Goal: Task Accomplishment & Management: Use online tool/utility

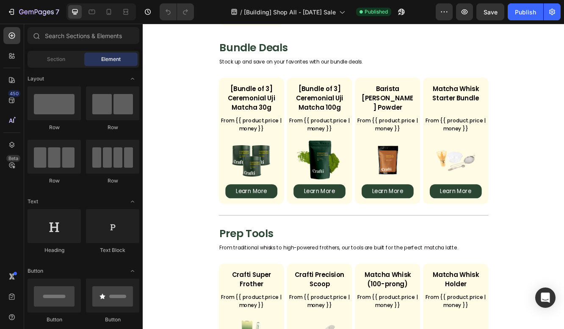
scroll to position [1051, 0]
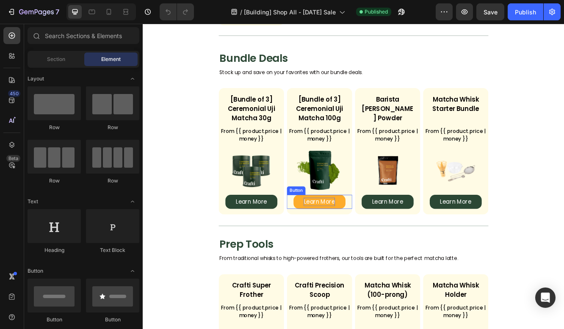
click at [343, 233] on p "Learn More" at bounding box center [356, 238] width 38 height 10
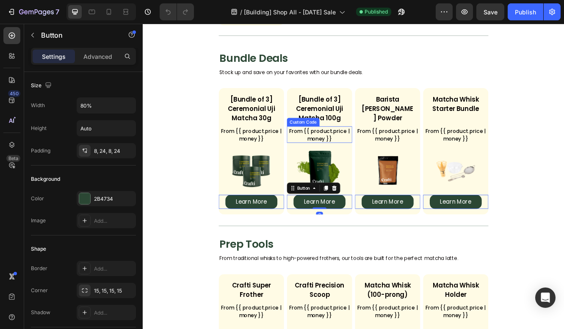
click at [353, 137] on div "Custom Code" at bounding box center [335, 142] width 39 height 10
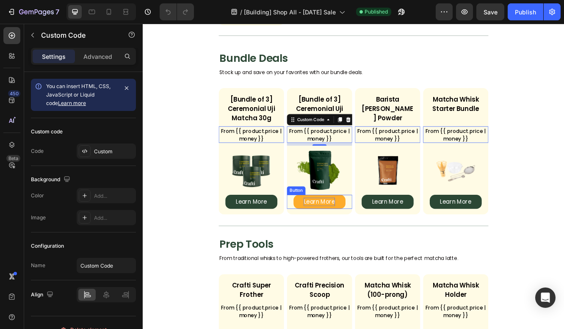
click at [345, 233] on p "Learn More" at bounding box center [356, 238] width 38 height 10
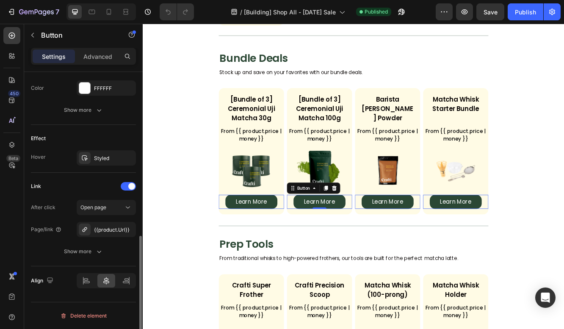
scroll to position [378, 0]
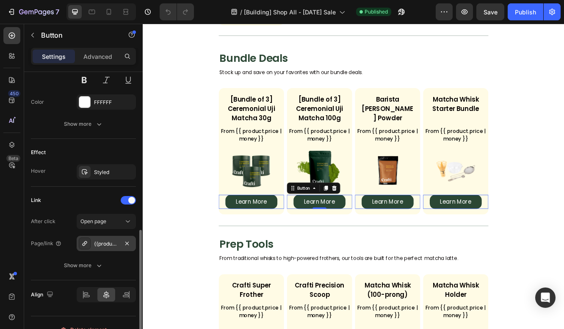
click at [86, 240] on icon at bounding box center [84, 243] width 7 height 7
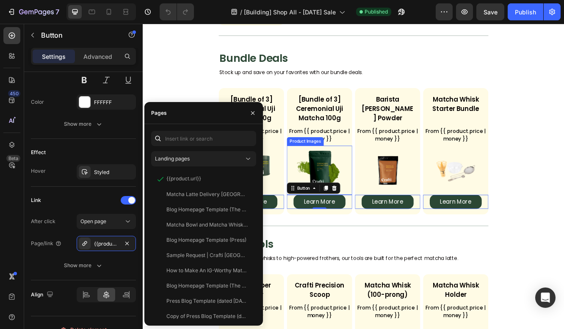
click at [370, 172] on img at bounding box center [355, 200] width 59 height 59
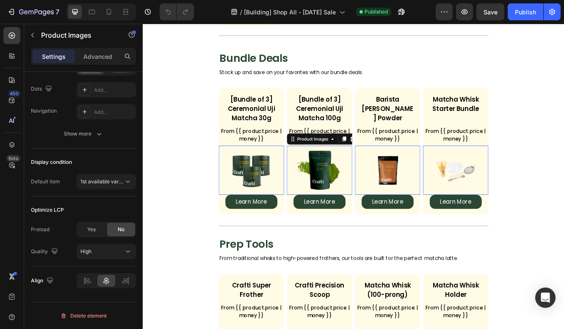
scroll to position [0, 0]
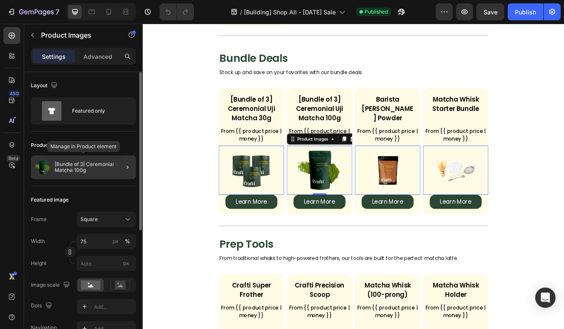
click at [108, 168] on p "[Bundle of 3] Ceremonial Uji Matcha 100g" at bounding box center [94, 167] width 78 height 12
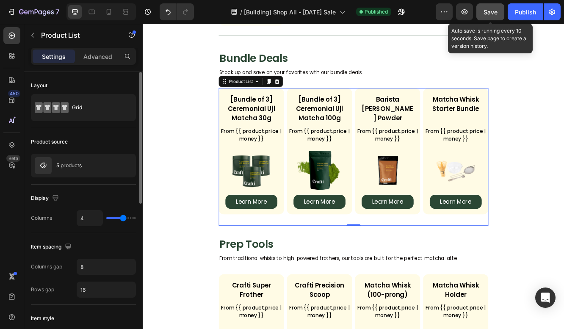
click at [491, 11] on span "Save" at bounding box center [490, 11] width 14 height 7
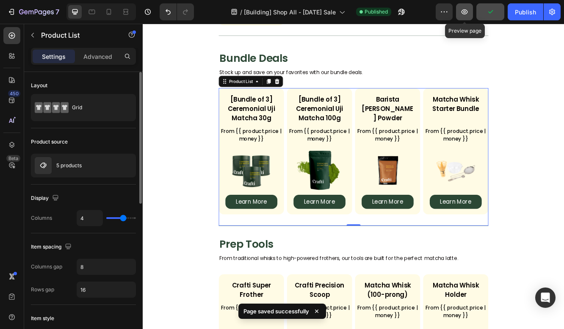
click at [469, 13] on button "button" at bounding box center [464, 11] width 17 height 17
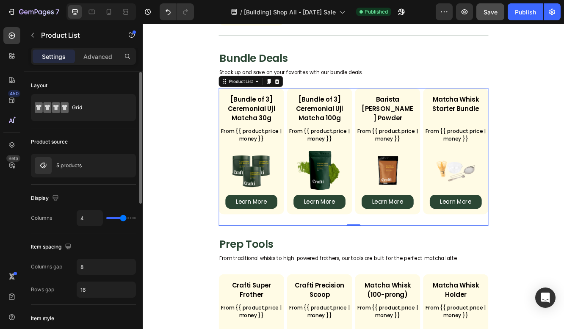
click at [193, 155] on section "Bundle Deals Heading Stock up and save on your favorites with our bundle deals.…" at bounding box center [397, 162] width 420 height 211
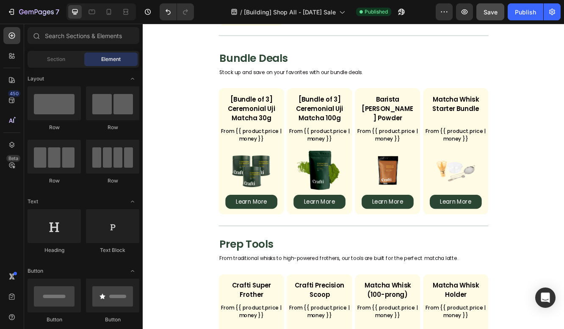
click at [563, 121] on section "Bundle Deals Heading Stock up and save on your favorites with our bundle deals.…" at bounding box center [397, 162] width 420 height 211
click at [562, 204] on section "Bundle Deals Heading Stock up and save on your favorites with our bundle deals.…" at bounding box center [397, 162] width 420 height 211
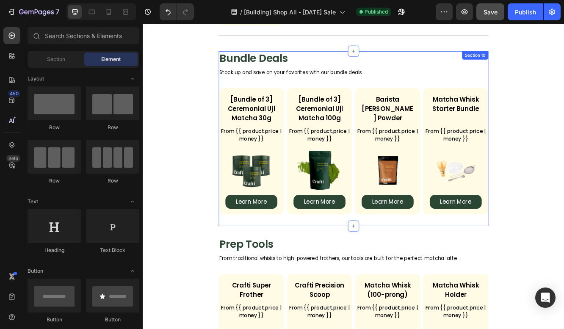
click at [274, 78] on div "Bundle Deals Heading Stock up and save on your favorites with our bundle deals.…" at bounding box center [396, 162] width 325 height 211
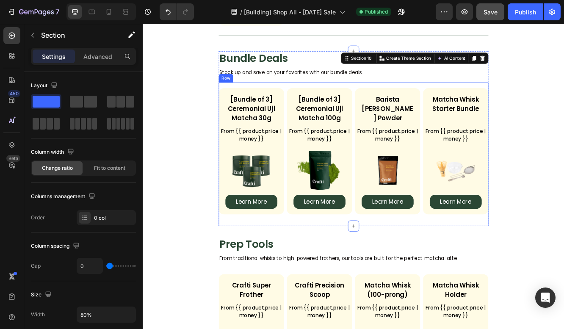
click at [263, 94] on div "[Bundle of 3] Ceremonial Uji Matcha 30g Product Title From {{ product.price | m…" at bounding box center [396, 180] width 325 height 173
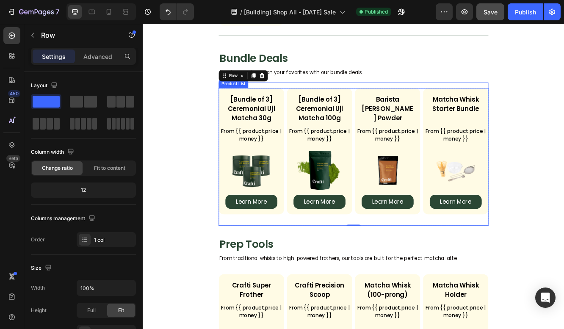
click at [393, 242] on div "[Bundle of 3] Ceremonial Uji Matcha 30g Product Title From {{ product.price | m…" at bounding box center [396, 184] width 325 height 166
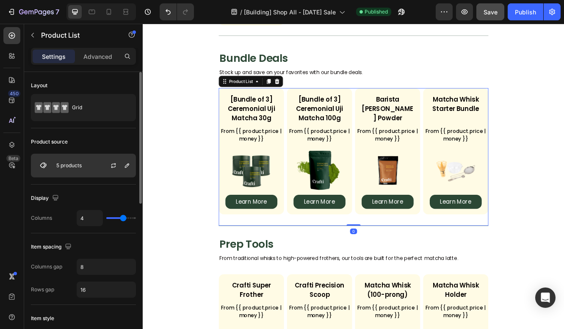
click at [80, 167] on p "5 products" at bounding box center [68, 166] width 25 height 6
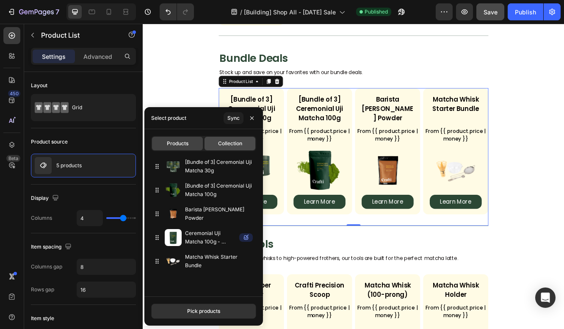
click at [219, 144] on span "Collection" at bounding box center [230, 144] width 24 height 8
type input "22"
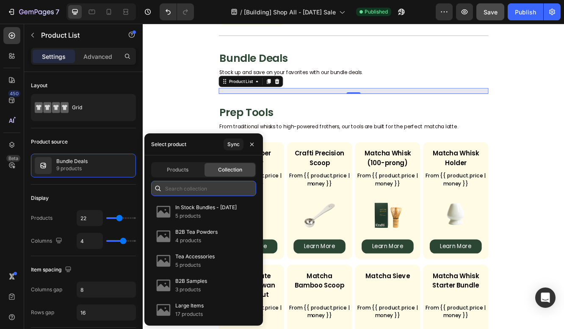
click at [192, 189] on input "text" at bounding box center [203, 188] width 105 height 15
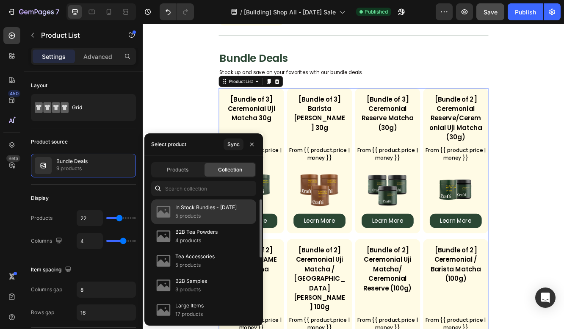
click at [194, 214] on p "5 products" at bounding box center [205, 216] width 61 height 8
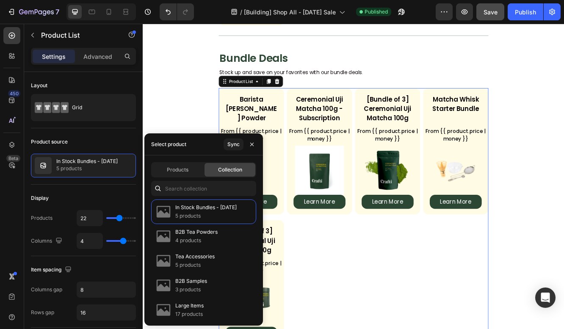
click at [563, 146] on section "Bundle Deals Heading Stock up and save on your favorites with our bundle deals.…" at bounding box center [397, 242] width 420 height 370
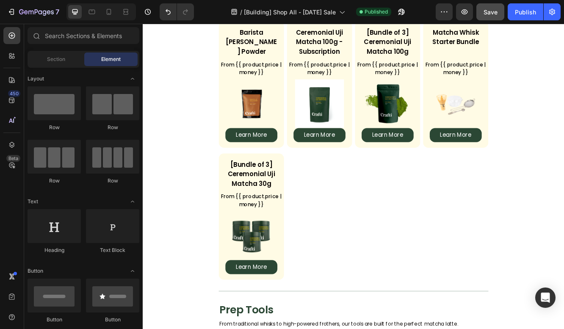
scroll to position [1121, 0]
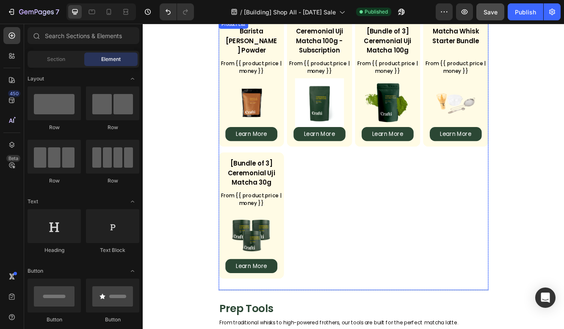
click at [331, 202] on div "Barista Uji Hojicha Powder Product Title From {{ product.price | money }} Custo…" at bounding box center [396, 174] width 325 height 311
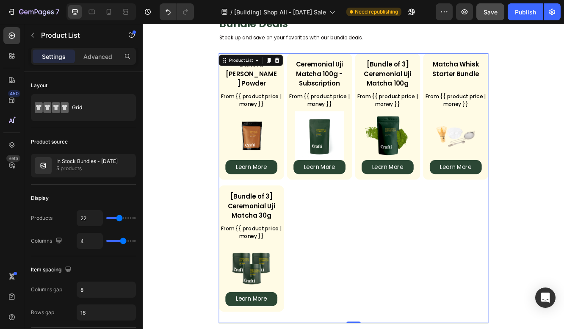
scroll to position [1081, 0]
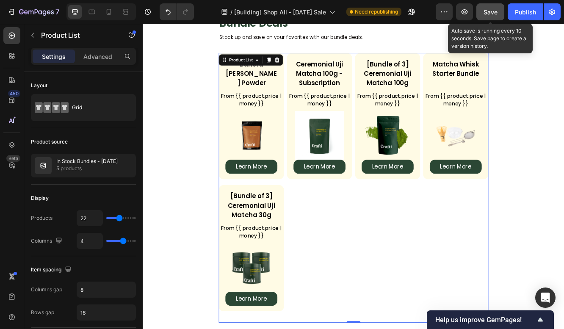
click at [484, 11] on span "Save" at bounding box center [490, 11] width 14 height 7
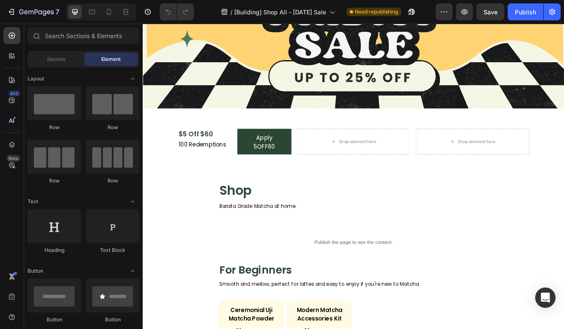
scroll to position [152, 0]
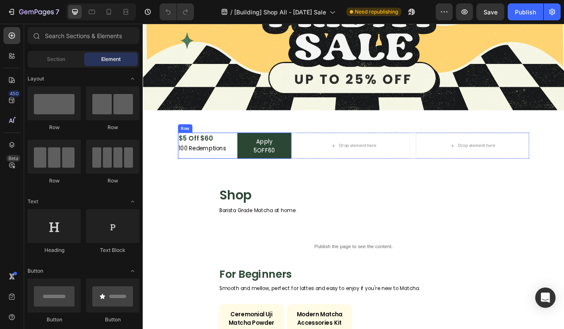
click at [251, 157] on div "$5 Off $60 Text Block 100 Redemptions Text Block Apply 5OFF60 Button Row" at bounding box center [253, 170] width 137 height 31
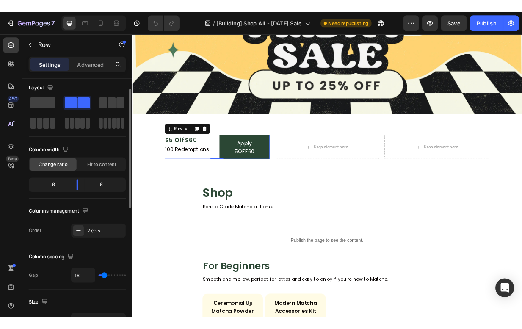
scroll to position [0, 0]
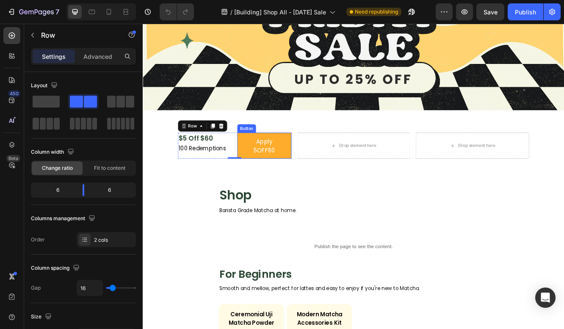
click at [260, 177] on link "Apply 5OFF60" at bounding box center [289, 170] width 65 height 31
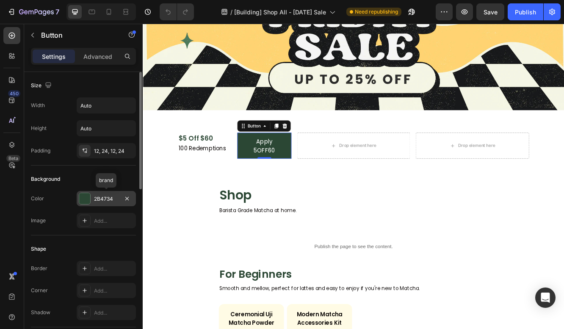
click at [87, 202] on div at bounding box center [84, 198] width 11 height 11
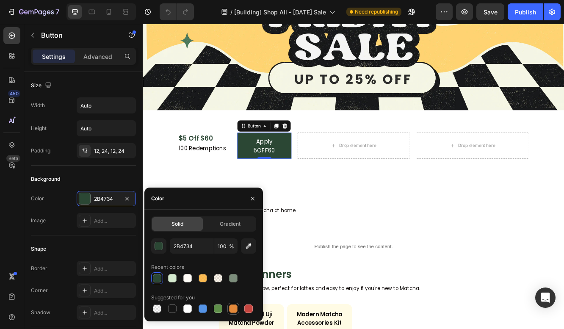
click at [236, 309] on div at bounding box center [233, 308] width 8 height 8
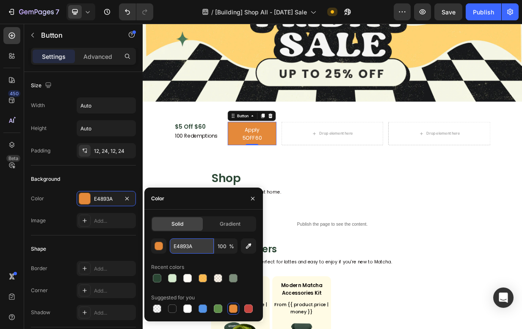
click at [186, 246] on input "E4893A" at bounding box center [192, 245] width 44 height 15
paste input "fdac2b"
type input "FDAC2B"
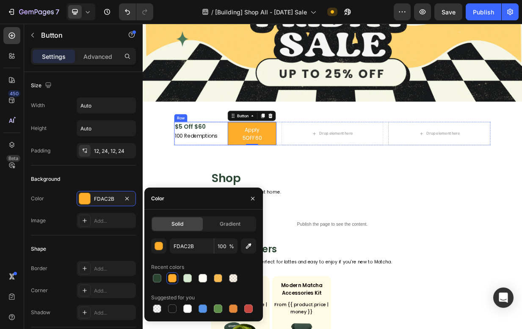
click at [248, 180] on div "$5 Off $60 Text Block 100 Redemptions Text Block" at bounding box center [217, 170] width 65 height 31
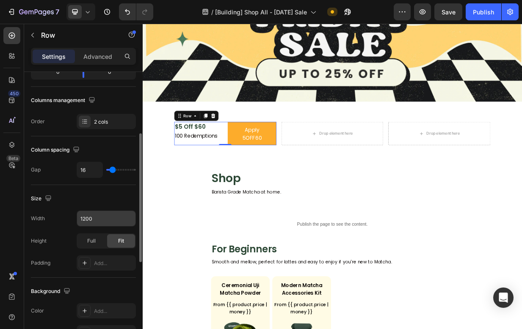
scroll to position [104, 0]
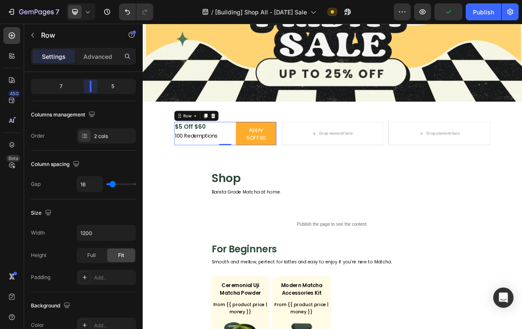
drag, startPoint x: 83, startPoint y: 89, endPoint x: 92, endPoint y: 89, distance: 8.9
click at [92, 0] on body "7 Version history / [Building] Shop All - 10.10.2025 Sale Need republishing Pre…" at bounding box center [261, 0] width 522 height 0
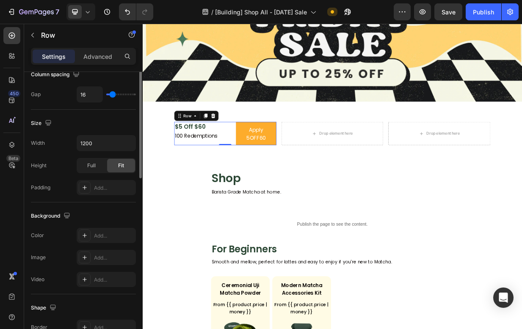
scroll to position [236, 0]
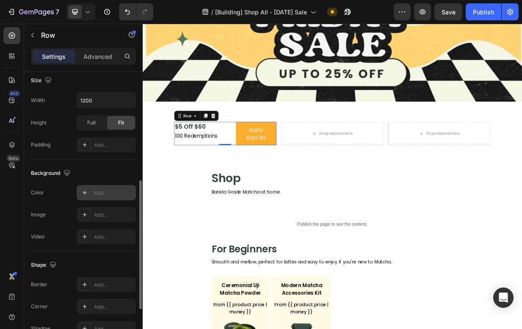
click at [105, 193] on div "Add..." at bounding box center [114, 193] width 40 height 8
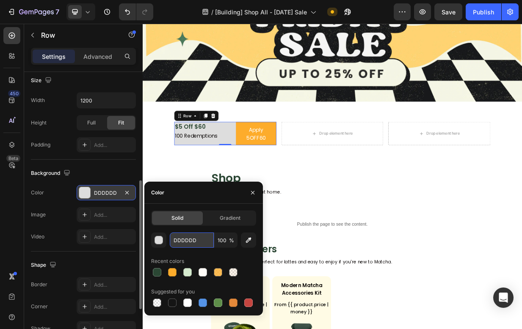
click at [196, 237] on input "DDDDDD" at bounding box center [192, 239] width 44 height 15
paste input "fdac2b"
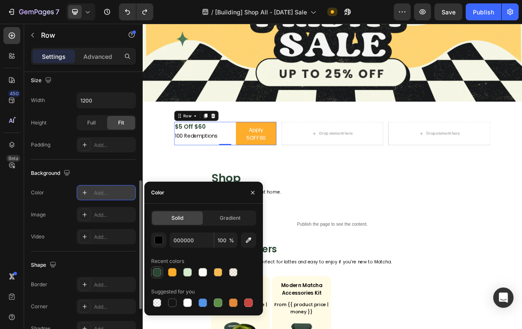
click at [155, 272] on div at bounding box center [157, 272] width 8 height 8
type input "2B4734"
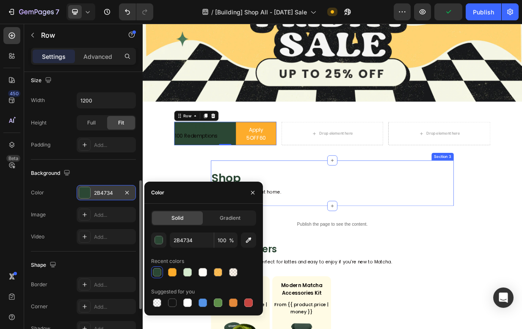
click at [425, 253] on div "Shop Heading Barista Grade Matcha at home. Text Block Section 3" at bounding box center [396, 237] width 325 height 61
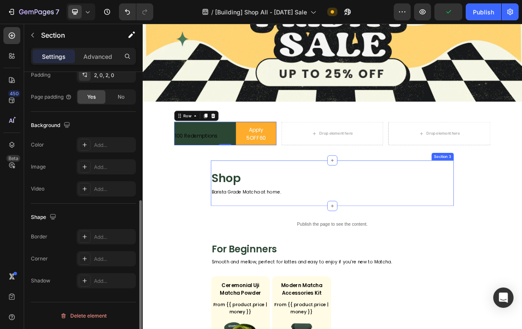
scroll to position [0, 0]
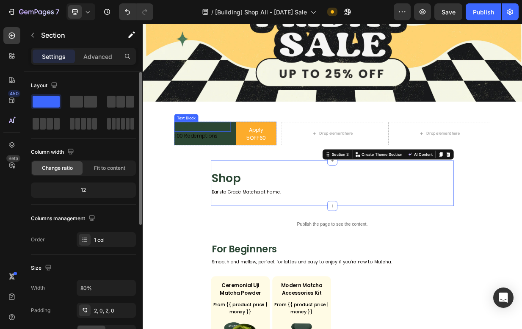
click at [221, 160] on p "$5 Off $60" at bounding box center [223, 161] width 74 height 11
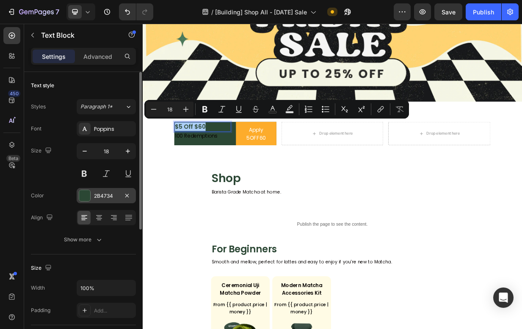
click at [88, 196] on div at bounding box center [84, 195] width 11 height 11
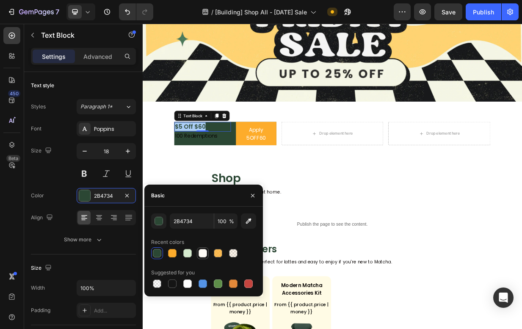
click at [199, 254] on div at bounding box center [203, 253] width 8 height 8
type input "FFFCF7"
click at [201, 172] on p "100 Redemptions" at bounding box center [223, 174] width 74 height 10
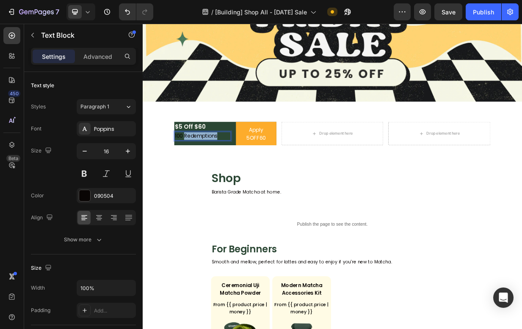
click at [201, 172] on p "100 Redemptions" at bounding box center [223, 174] width 74 height 10
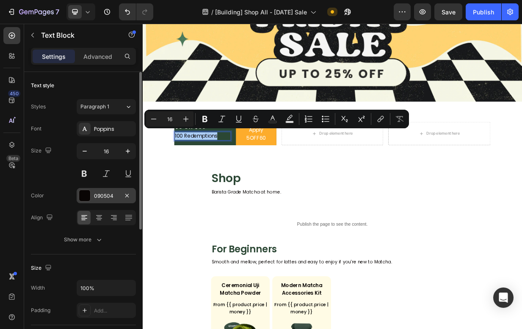
click at [88, 195] on div at bounding box center [84, 195] width 11 height 11
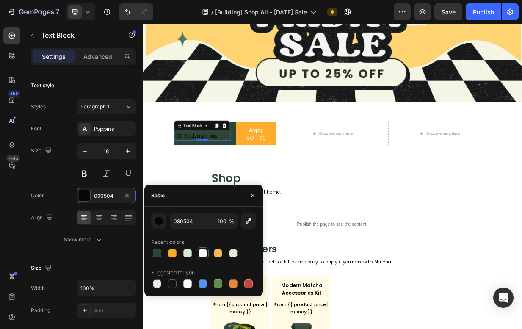
click at [206, 257] on div at bounding box center [203, 253] width 10 height 10
type input "FFFCF7"
click at [261, 155] on div "$5 Off $60 Text Block 100 Redemptions Text Block 0 Apply 5OFF60 Button Row" at bounding box center [253, 170] width 137 height 31
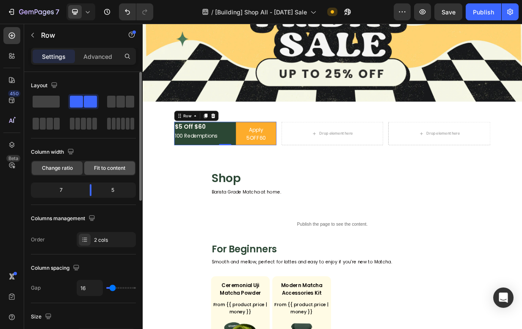
click at [106, 167] on span "Fit to content" at bounding box center [109, 168] width 31 height 8
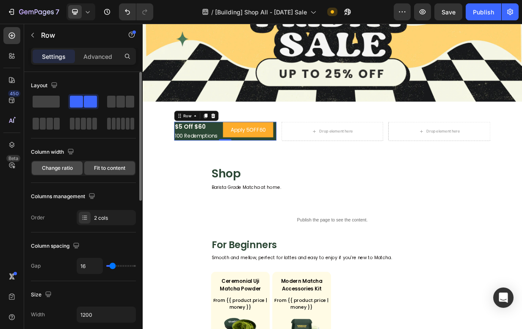
click at [57, 168] on span "Change ratio" at bounding box center [57, 168] width 31 height 8
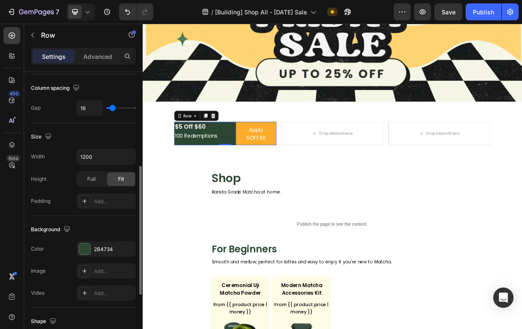
scroll to position [188, 0]
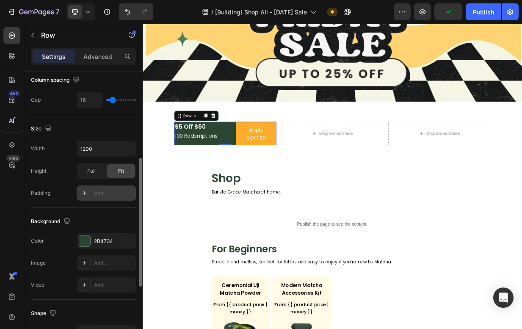
click at [85, 192] on icon at bounding box center [84, 193] width 7 height 7
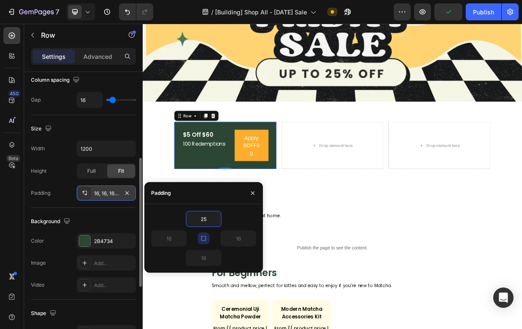
type input "25"
click at [204, 215] on input "25" at bounding box center [203, 218] width 35 height 15
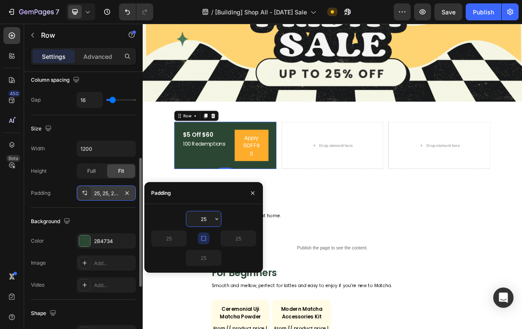
click at [204, 215] on input "25" at bounding box center [203, 218] width 35 height 15
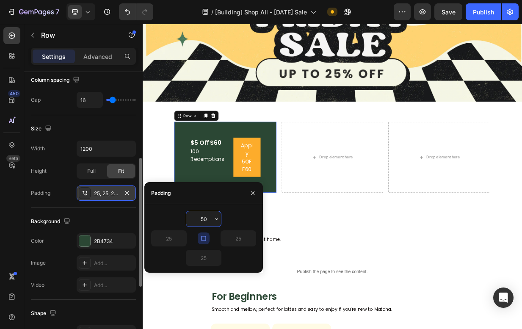
click at [204, 215] on input "50" at bounding box center [203, 218] width 35 height 15
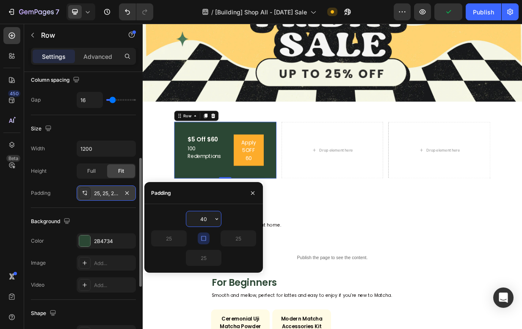
click at [204, 215] on input "40" at bounding box center [203, 218] width 35 height 15
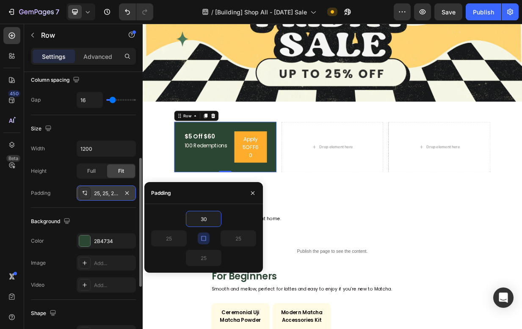
type input "30"
click at [205, 240] on icon "button" at bounding box center [203, 238] width 5 height 5
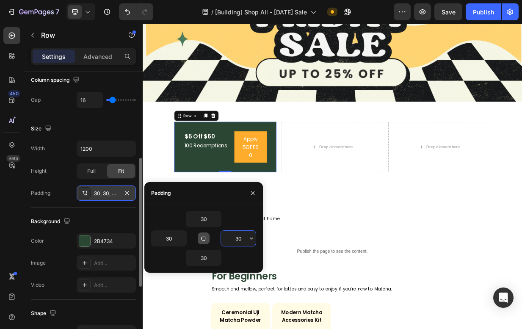
click at [235, 241] on input "30" at bounding box center [238, 238] width 35 height 15
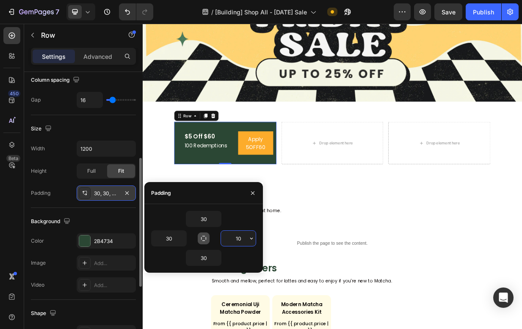
type input "1"
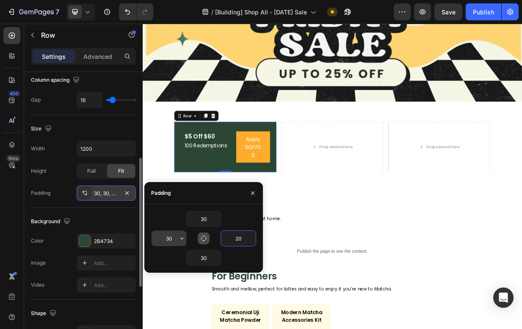
type input "20"
click at [170, 237] on input "30" at bounding box center [169, 238] width 35 height 15
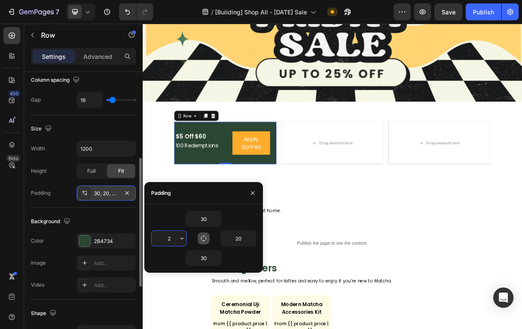
type input "20"
click at [397, 264] on div "Shop Heading Barista Grade Matcha at home. Text Block" at bounding box center [396, 263] width 325 height 34
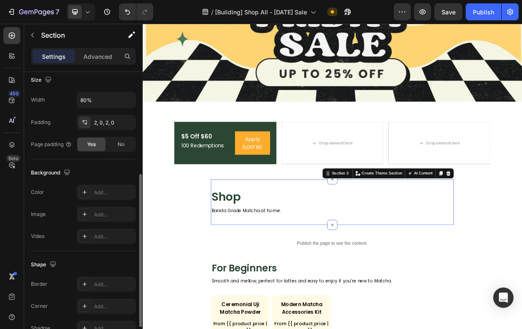
scroll to position [0, 0]
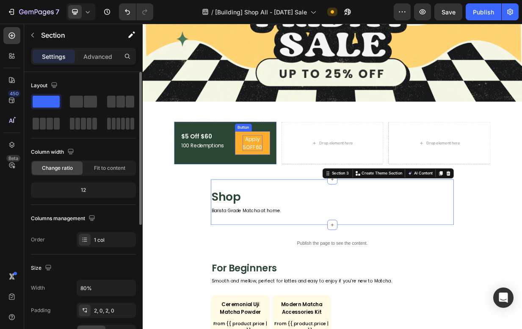
click at [288, 178] on span "Apply 5OFF60" at bounding box center [290, 184] width 26 height 20
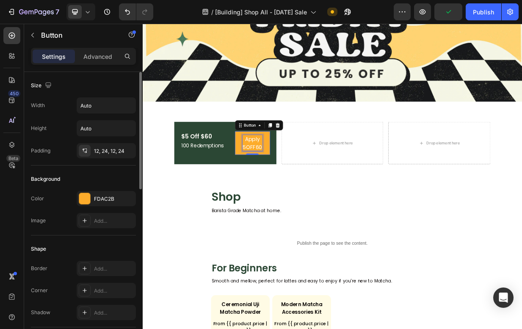
click at [288, 182] on span "Apply 5OFF60" at bounding box center [290, 184] width 26 height 20
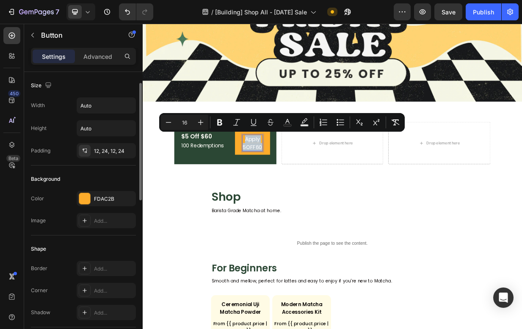
scroll to position [83, 0]
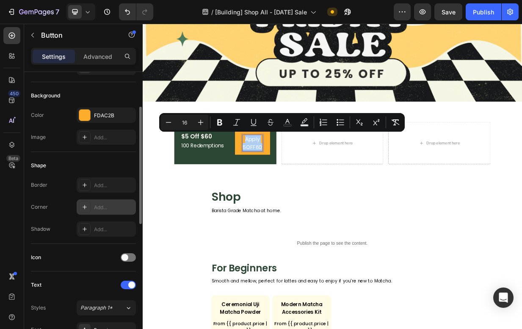
click at [101, 209] on div "Add..." at bounding box center [114, 208] width 40 height 8
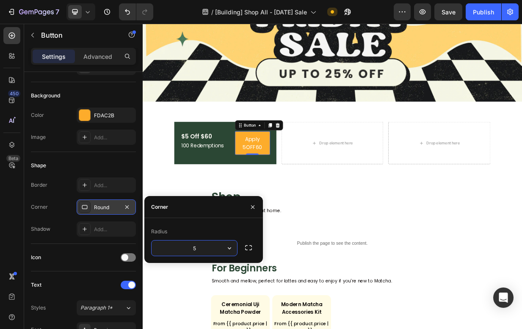
click at [199, 249] on input "5" at bounding box center [195, 247] width 86 height 15
click at [199, 249] on input "15" at bounding box center [195, 247] width 86 height 15
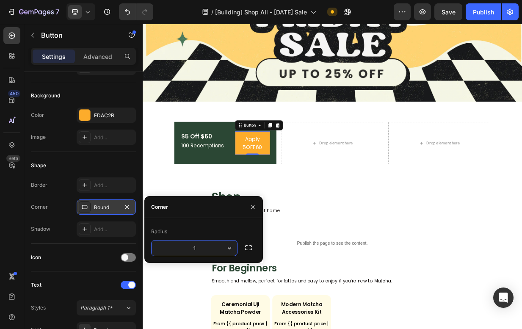
type input "14"
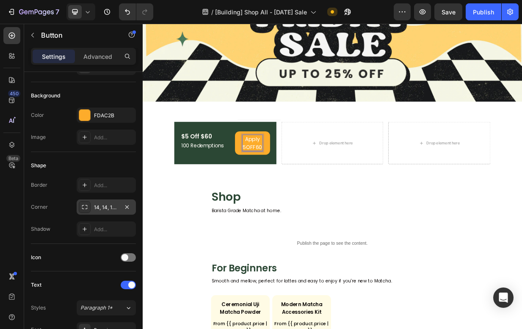
click at [285, 176] on span "Apply 5OFF60" at bounding box center [290, 184] width 26 height 20
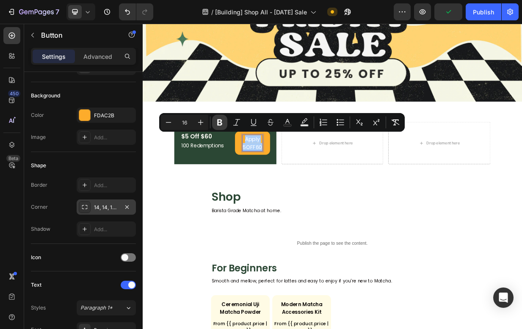
click at [225, 124] on button "Bold" at bounding box center [219, 122] width 15 height 15
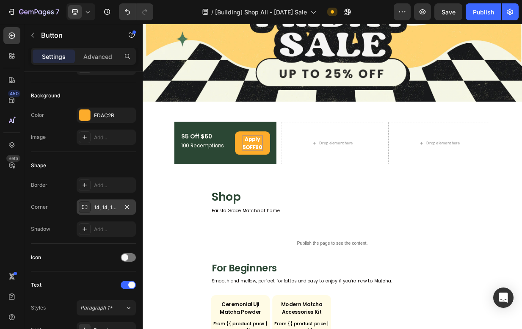
click at [290, 190] on strong "Apply 5OFF60" at bounding box center [289, 184] width 27 height 20
click at [108, 211] on div "14, 14, 14, 14" at bounding box center [106, 208] width 25 height 8
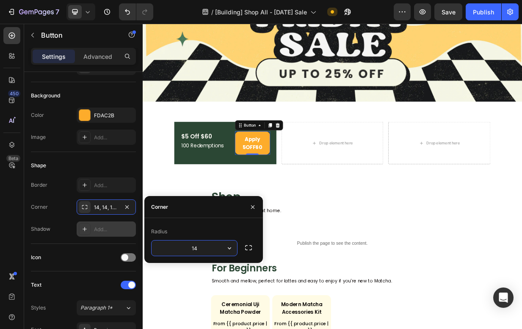
click at [105, 227] on div "Add..." at bounding box center [114, 230] width 40 height 8
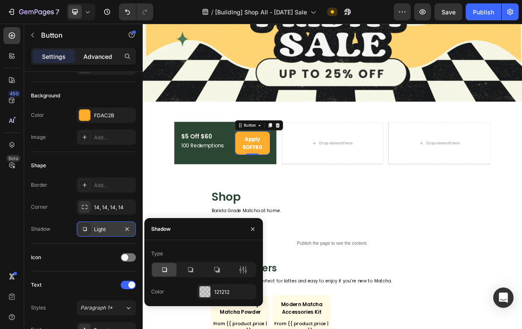
click at [105, 52] on p "Advanced" at bounding box center [97, 56] width 29 height 9
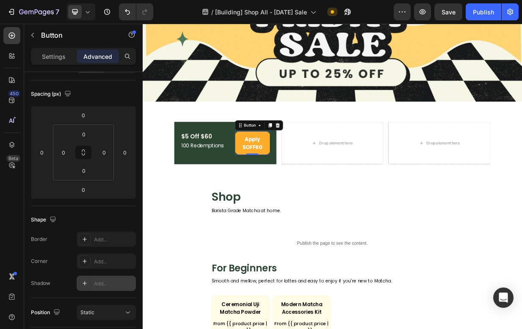
click at [269, 175] on link "Apply 5OFF60" at bounding box center [289, 183] width 47 height 31
click at [424, 255] on h2 "Shop" at bounding box center [396, 256] width 325 height 20
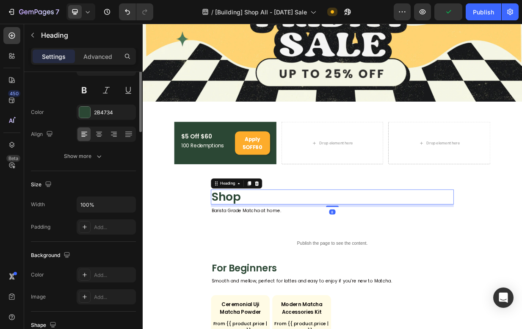
scroll to position [0, 0]
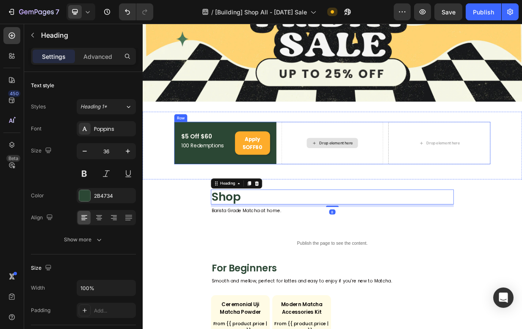
click at [432, 207] on div "Drop element here" at bounding box center [397, 183] width 137 height 57
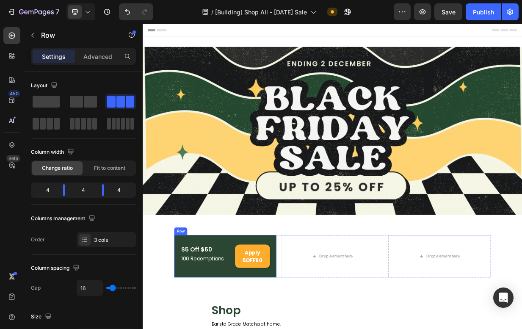
click at [249, 310] on div "$5 Off $60 Text Block 100 Redemptions Text Block Apply 5OFF60 Button Row" at bounding box center [253, 334] width 137 height 57
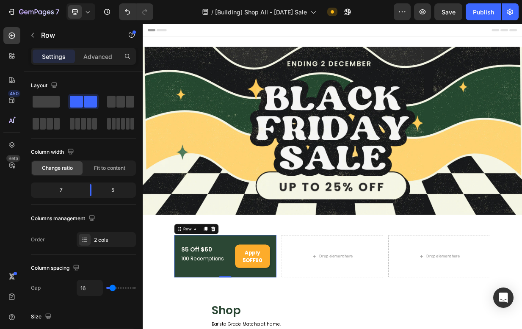
click at [100, 63] on div "Settings Advanced" at bounding box center [83, 56] width 105 height 17
click at [100, 58] on p "Advanced" at bounding box center [97, 56] width 29 height 9
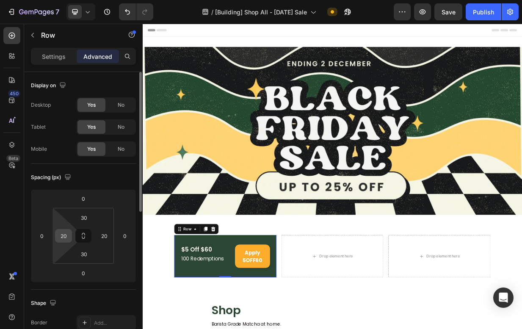
click at [62, 237] on input "20" at bounding box center [63, 235] width 13 height 13
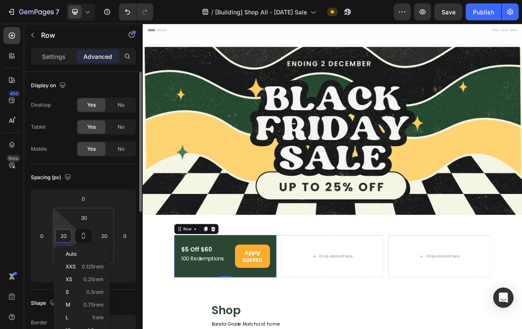
click at [62, 237] on input "20" at bounding box center [63, 235] width 13 height 13
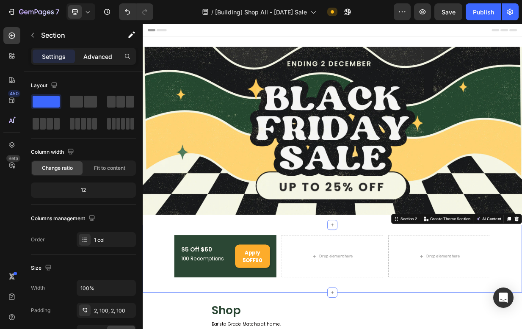
click at [105, 52] on p "Advanced" at bounding box center [97, 56] width 29 height 9
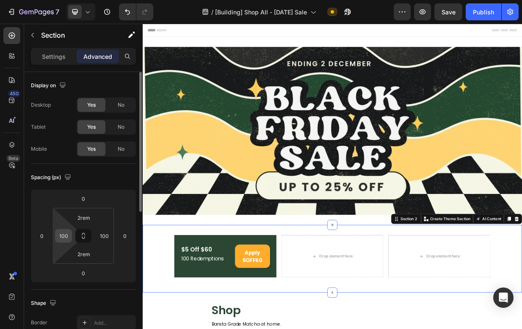
click at [70, 236] on div "100" at bounding box center [63, 236] width 17 height 14
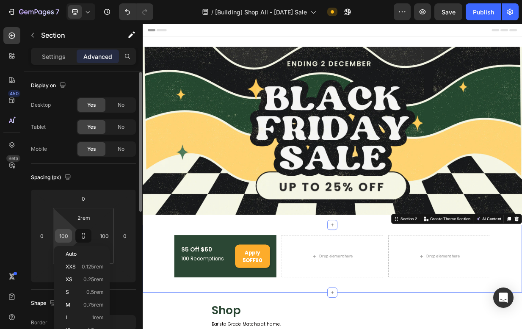
click at [70, 236] on div "100" at bounding box center [63, 236] width 17 height 14
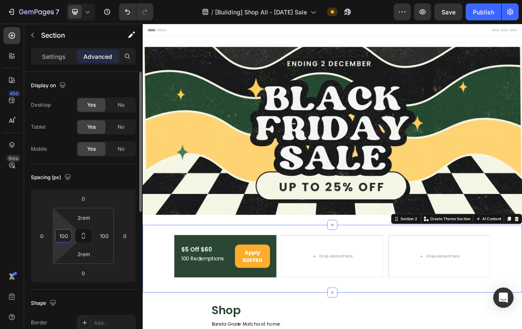
click at [61, 238] on input "100" at bounding box center [63, 235] width 13 height 13
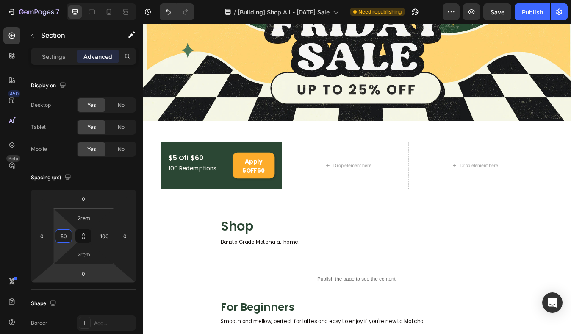
scroll to position [135, 0]
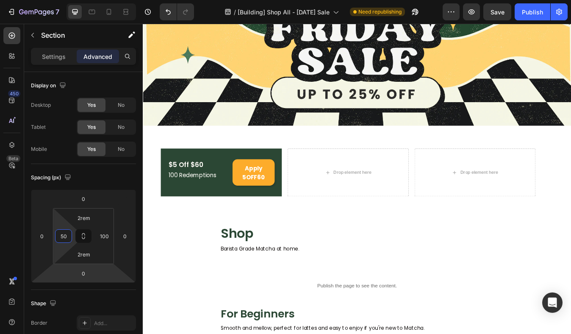
type input "50"
click at [253, 187] on link "Apply 5OFF60" at bounding box center [274, 199] width 50 height 31
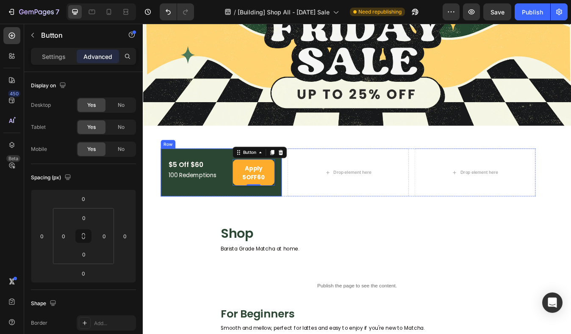
click at [223, 174] on div "$5 Off $60 Text Block 100 Redemptions Text Block Apply 5OFF60 Button 0 Row" at bounding box center [236, 199] width 144 height 57
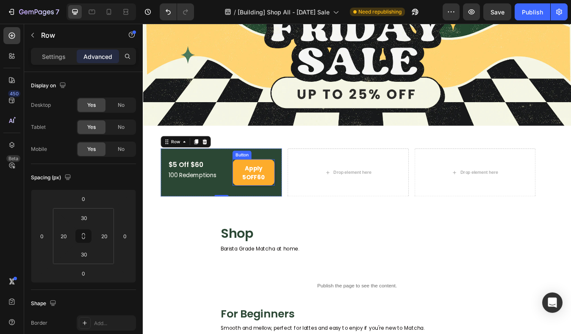
click at [250, 188] on link "Apply 5OFF60" at bounding box center [274, 199] width 50 height 31
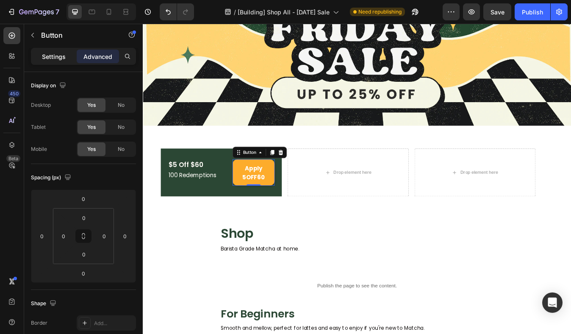
click at [51, 58] on p "Settings" at bounding box center [54, 56] width 24 height 9
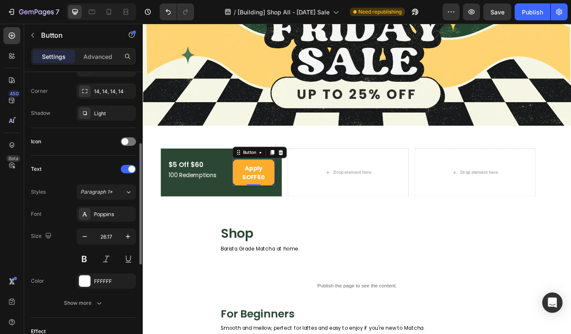
scroll to position [163, 0]
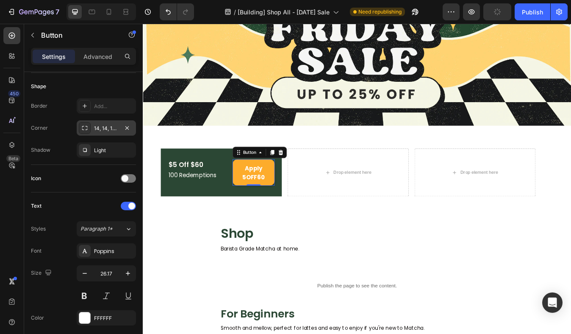
click at [108, 127] on div "14, 14, 14, 14" at bounding box center [106, 128] width 25 height 8
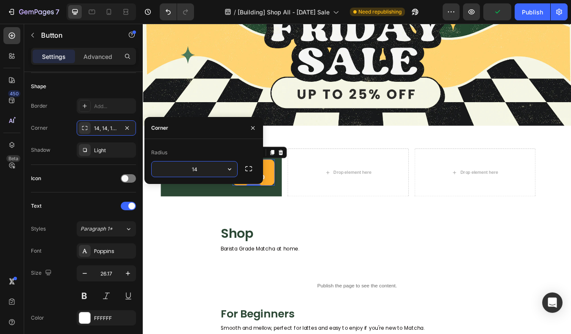
click at [185, 170] on input "14" at bounding box center [195, 168] width 86 height 15
type input "13"
click at [395, 214] on div "Drop element here" at bounding box center [386, 199] width 144 height 57
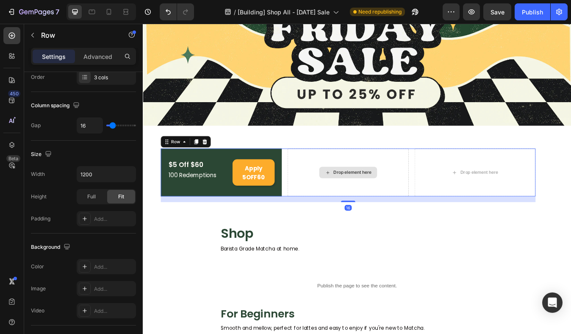
scroll to position [0, 0]
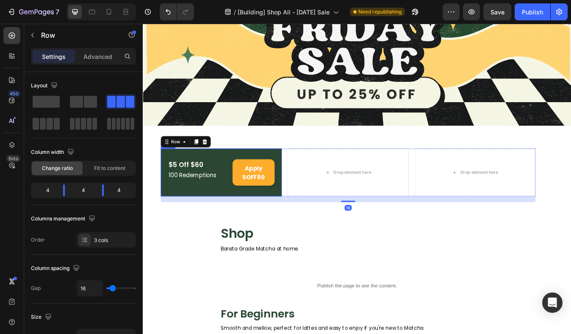
click at [301, 220] on div "$5 Off $60 Text Block 100 Redemptions Text Block Apply 5OFF60 Button Row" at bounding box center [236, 199] width 144 height 57
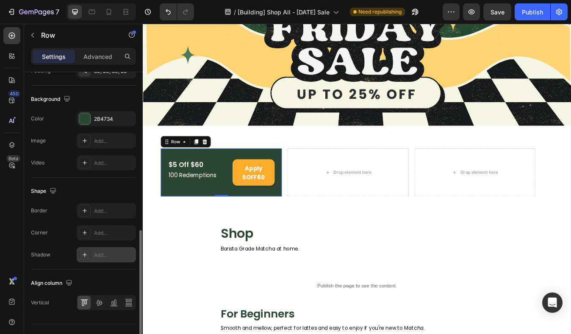
scroll to position [319, 0]
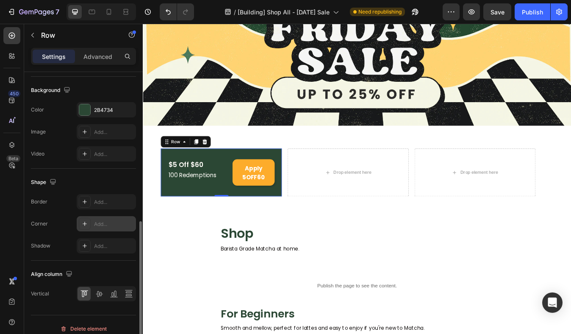
click at [112, 226] on div "Add..." at bounding box center [114, 224] width 40 height 8
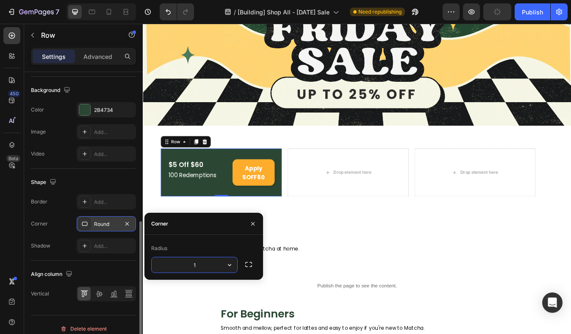
type input "12"
click at [253, 187] on link "Apply 5OFF60" at bounding box center [274, 199] width 50 height 31
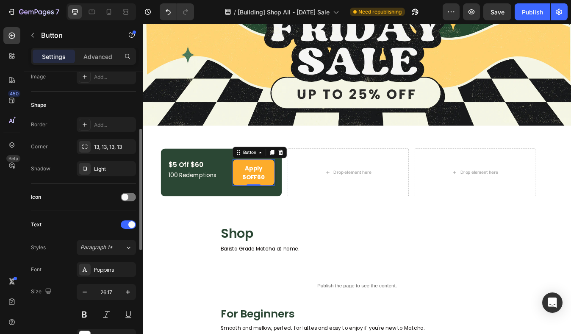
scroll to position [141, 0]
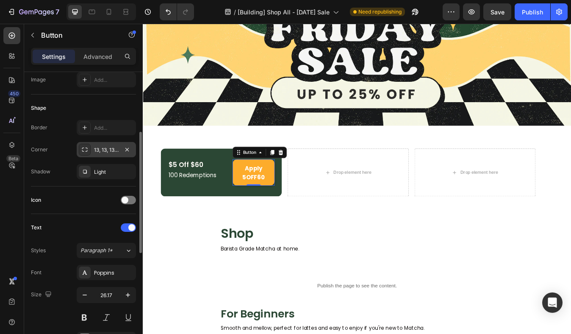
click at [114, 146] on div "13, 13, 13, 13" at bounding box center [106, 150] width 25 height 8
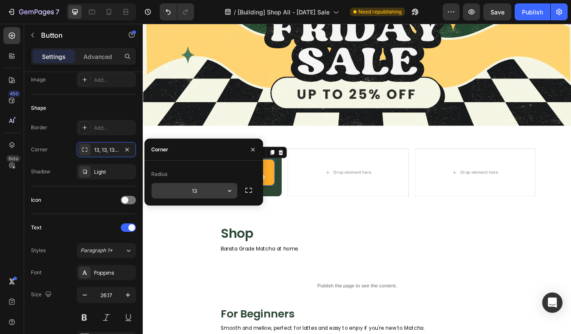
click at [184, 191] on input "13" at bounding box center [195, 190] width 86 height 15
type input "12"
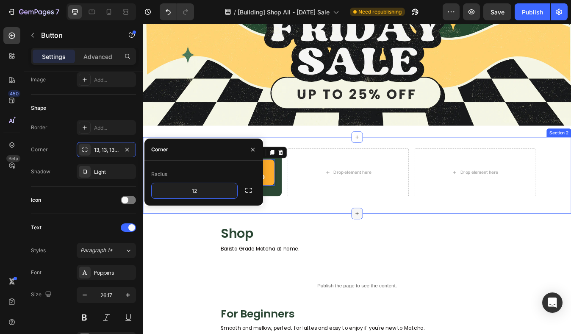
click at [396, 245] on icon at bounding box center [396, 248] width 7 height 7
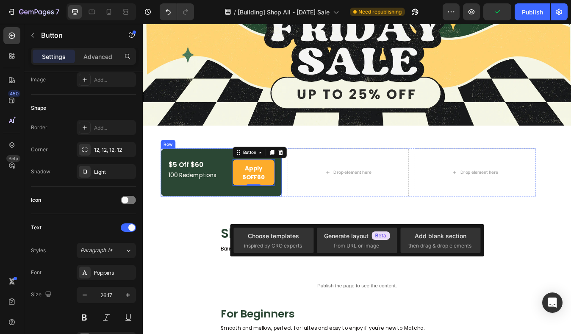
click at [206, 221] on div "$5 Off $60 Text Block 100 Redemptions Text Block Apply 5OFF60 Button 0 Row" at bounding box center [236, 199] width 144 height 57
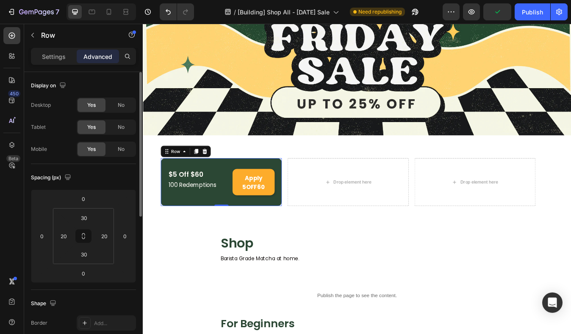
scroll to position [121, 0]
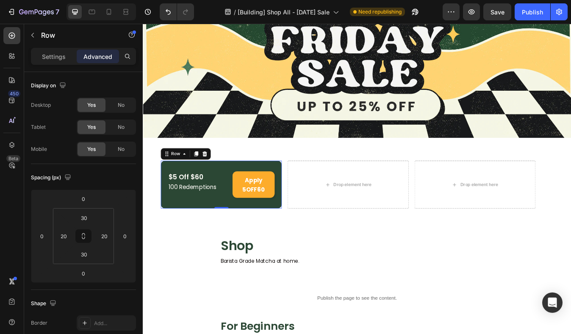
click at [221, 188] on div "$5 Off $60 Text Block 100 Redemptions Text Block Apply 5OFF60 Button Row 0" at bounding box center [236, 214] width 144 height 57
click at [194, 218] on p "100 Redemptions" at bounding box center [207, 218] width 68 height 10
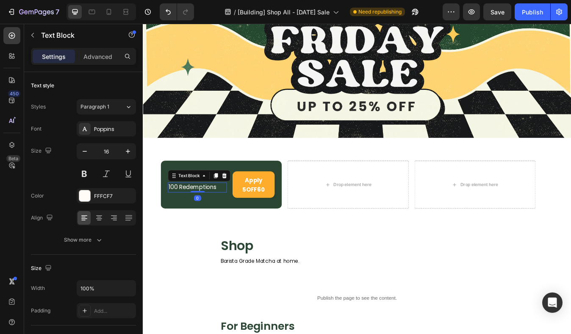
click at [194, 218] on p "100 Redemptions" at bounding box center [207, 218] width 68 height 10
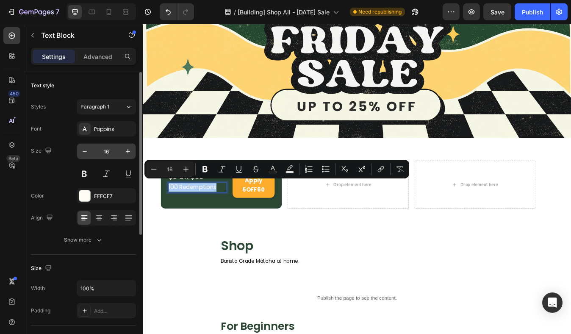
click at [106, 152] on input "16" at bounding box center [106, 151] width 28 height 15
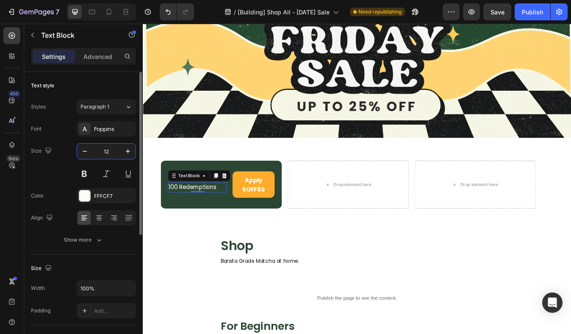
type input "12"
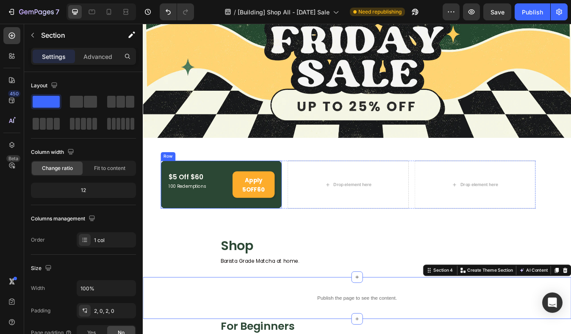
click at [225, 190] on div "$5 Off $60 Text Block 100 Redemptions Text Block Apply 5OFF60 Button Row" at bounding box center [236, 214] width 144 height 57
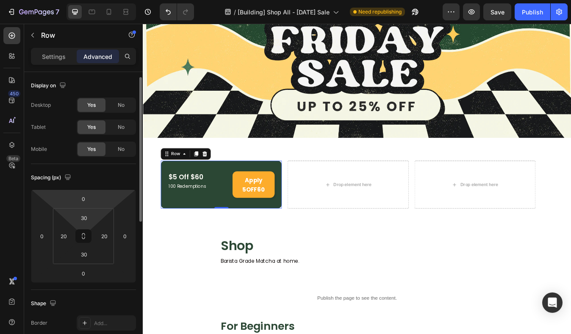
scroll to position [36, 0]
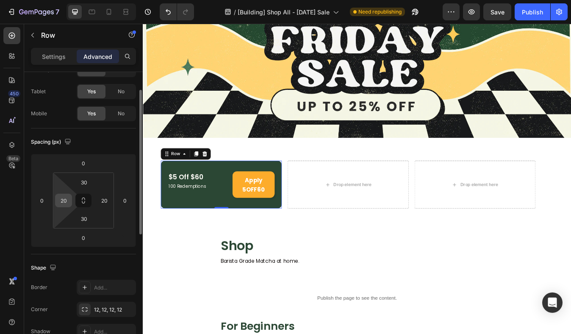
click at [62, 204] on input "20" at bounding box center [63, 200] width 13 height 13
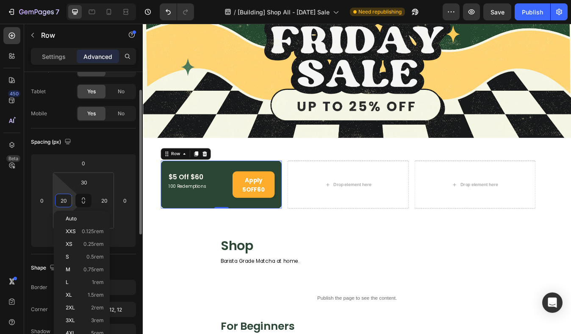
click at [62, 204] on input "20" at bounding box center [63, 200] width 13 height 13
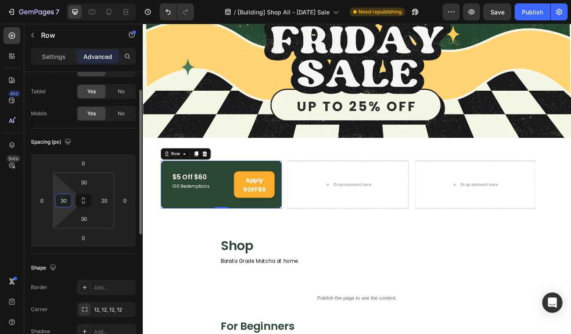
type input "3"
type input "20"
click at [218, 201] on p "$5 Off $60" at bounding box center [207, 204] width 68 height 11
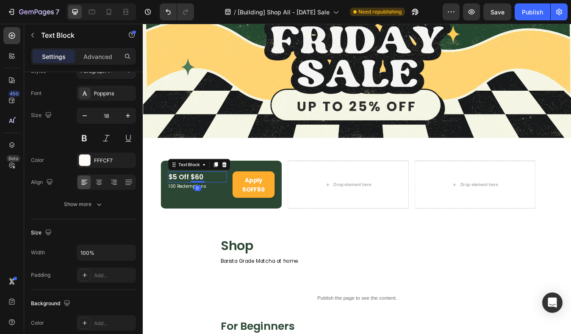
scroll to position [0, 0]
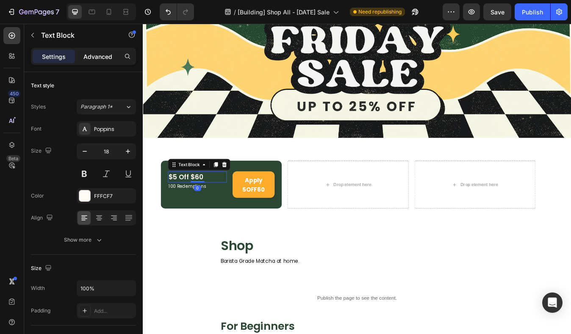
click at [100, 55] on p "Advanced" at bounding box center [97, 56] width 29 height 9
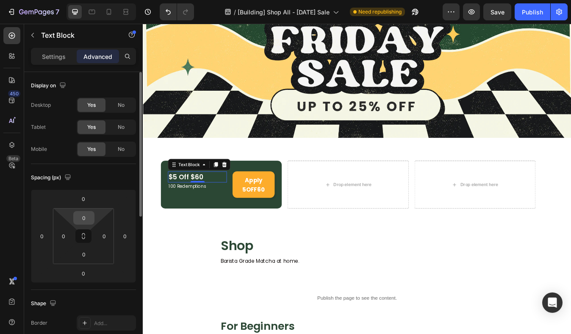
click at [82, 217] on input "0" at bounding box center [83, 217] width 17 height 13
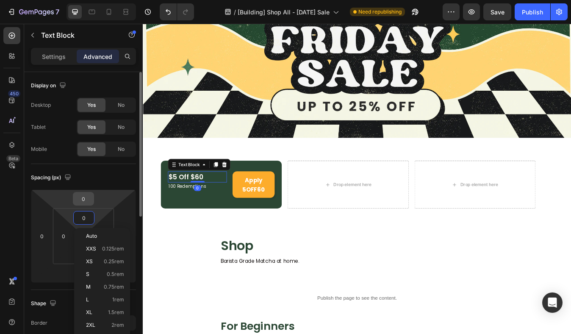
click at [86, 201] on input "0" at bounding box center [83, 198] width 17 height 13
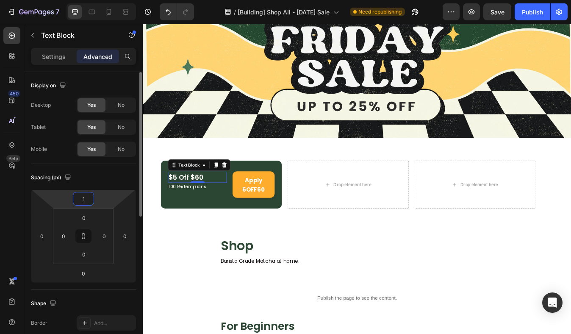
type input "10"
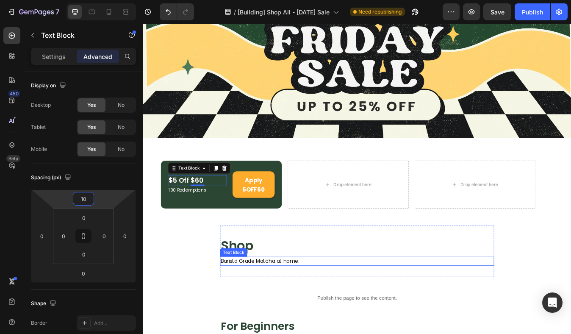
click at [330, 301] on p "Barista Grade Matcha at home." at bounding box center [396, 305] width 323 height 9
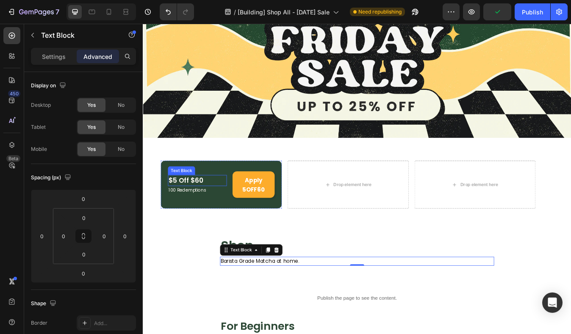
click at [216, 205] on p "$5 Off $60" at bounding box center [207, 209] width 68 height 11
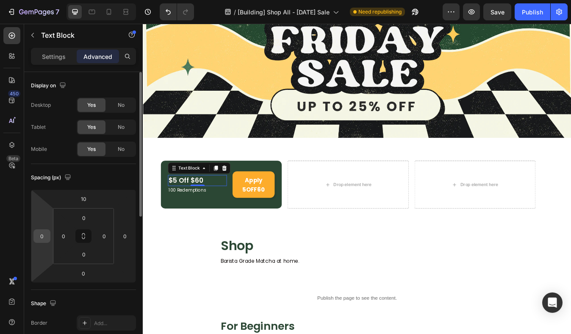
click at [43, 238] on input "0" at bounding box center [42, 235] width 13 height 13
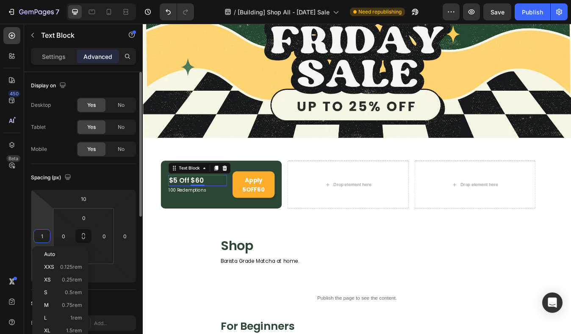
type input "10"
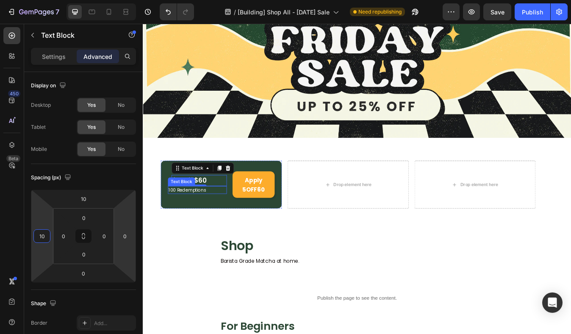
click at [194, 217] on p "100 Redemptions" at bounding box center [207, 221] width 68 height 8
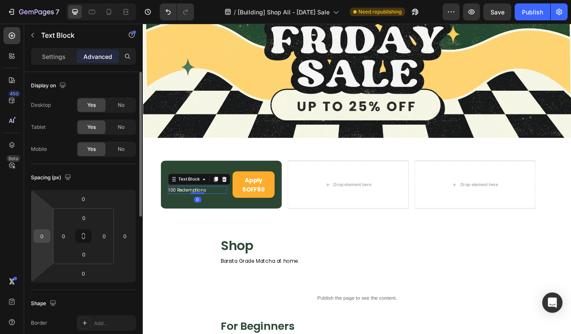
click at [38, 234] on input "0" at bounding box center [42, 235] width 13 height 13
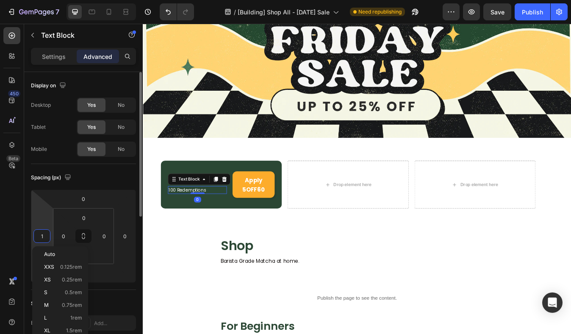
type input "10"
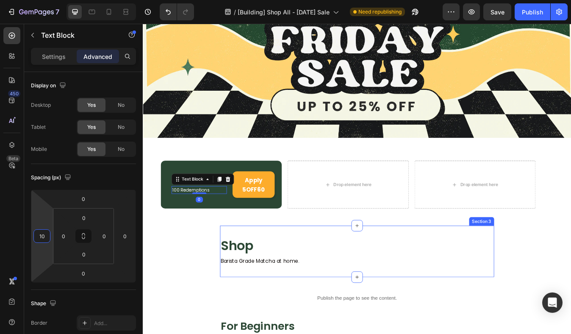
click at [248, 266] on div "Shop Heading Barista Grade Matcha at home. Text Block Section 3" at bounding box center [396, 293] width 325 height 61
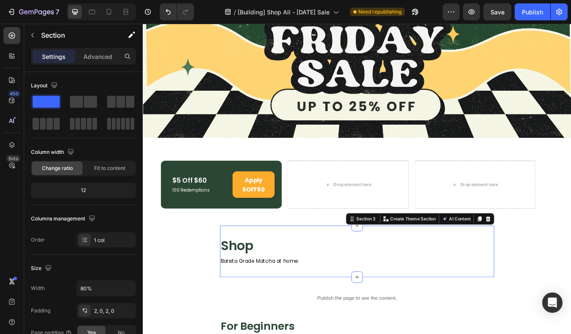
click at [211, 276] on section "Shop Heading Barista Grade Matcha at home. Text Block Section 3 Create Theme Se…" at bounding box center [397, 293] width 420 height 61
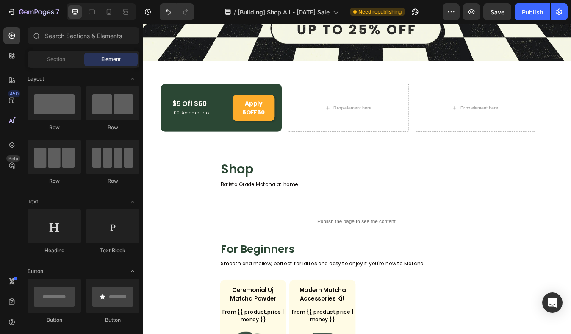
scroll to position [207, 0]
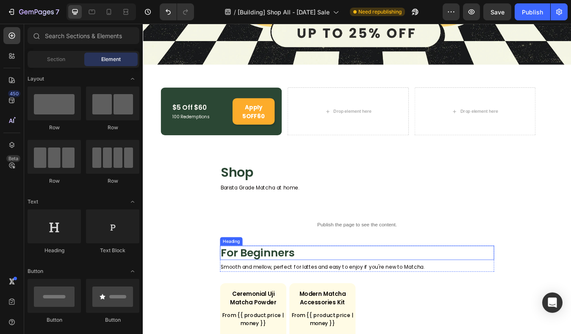
click at [258, 292] on h2 "For Beginners" at bounding box center [396, 295] width 325 height 17
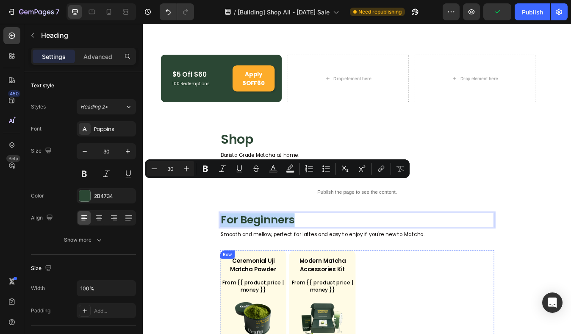
scroll to position [353, 0]
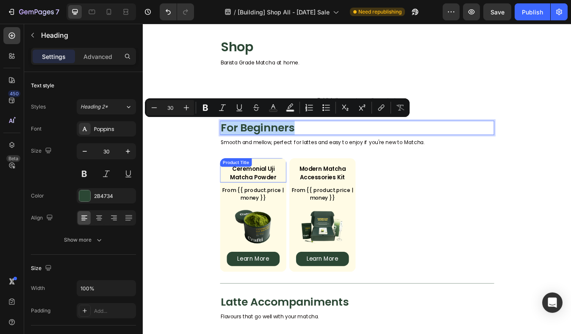
click at [280, 194] on h2 "Ceremonial Uji Matcha Powder" at bounding box center [273, 201] width 65 height 22
click at [270, 192] on div "Product Title" at bounding box center [253, 188] width 34 height 8
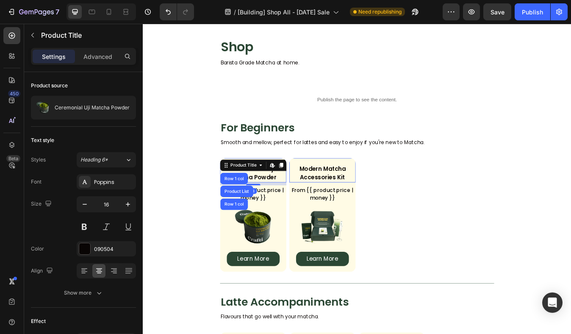
click at [283, 204] on h2 "Ceremonial Uji Matcha Powder" at bounding box center [273, 201] width 65 height 22
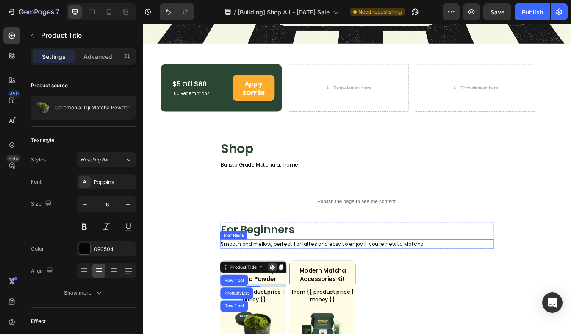
scroll to position [217, 0]
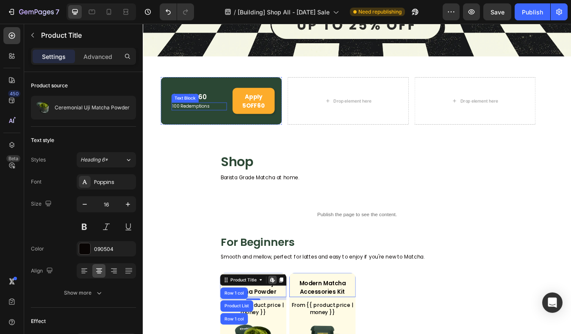
click at [202, 108] on div "Text Block" at bounding box center [192, 112] width 29 height 8
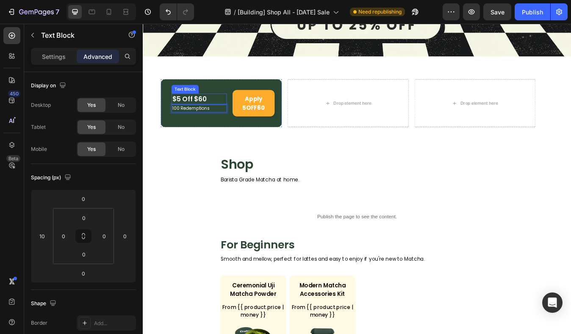
click at [216, 109] on p "$5 Off $60" at bounding box center [209, 112] width 64 height 11
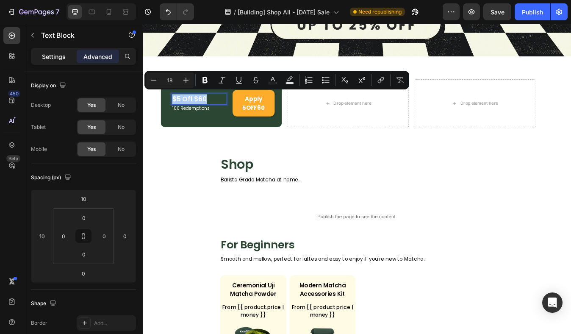
click at [64, 55] on p "Settings" at bounding box center [54, 56] width 24 height 9
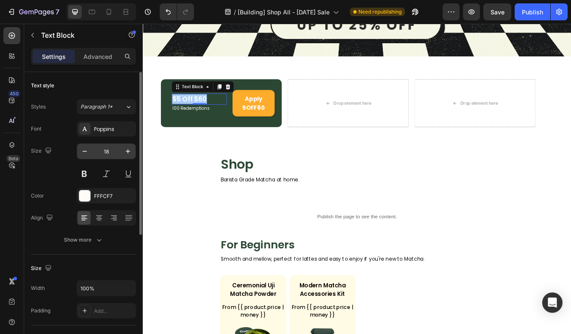
click at [105, 152] on input "18" at bounding box center [106, 151] width 28 height 15
type input "22"
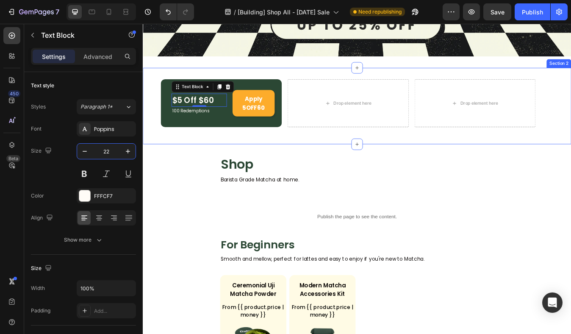
click at [336, 161] on div "$5 Off $60 Text Block 0 100 Redemptions Text Block Apply 5OFF60 Button Row Drop…" at bounding box center [397, 121] width 508 height 91
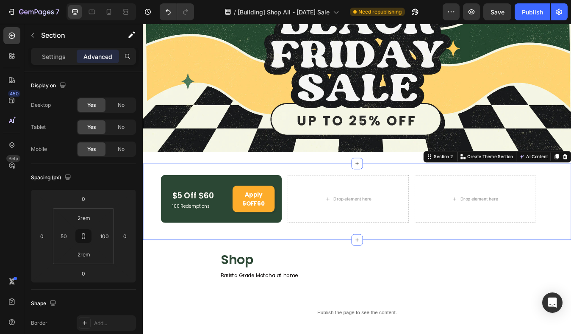
scroll to position [131, 0]
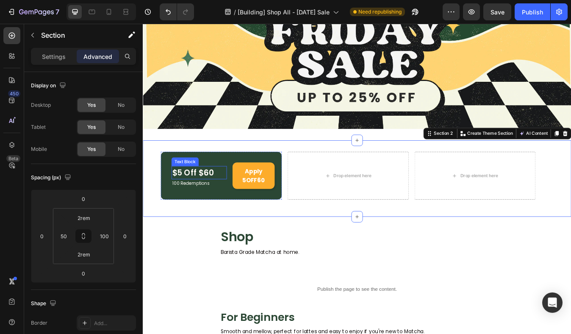
click at [230, 193] on p "$5 Off $60" at bounding box center [209, 200] width 64 height 14
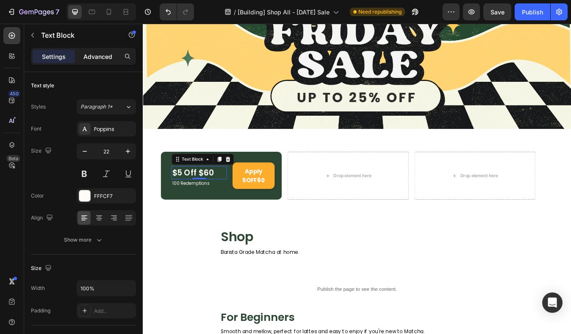
click at [107, 62] on div "Advanced" at bounding box center [98, 57] width 42 height 14
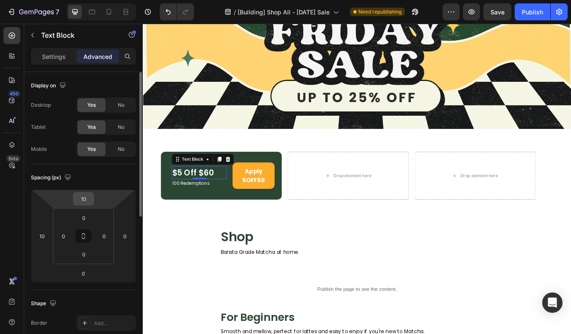
click at [85, 198] on input "10" at bounding box center [83, 198] width 17 height 13
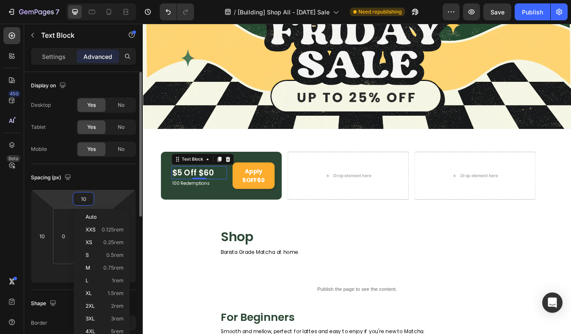
type input "5"
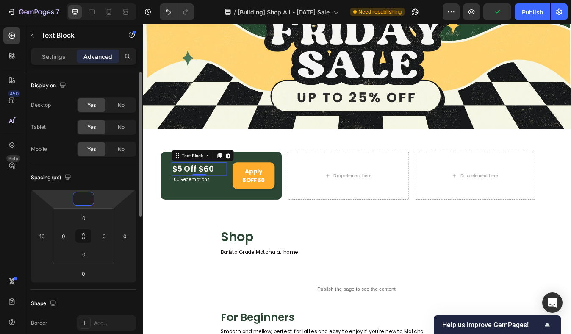
type input "6"
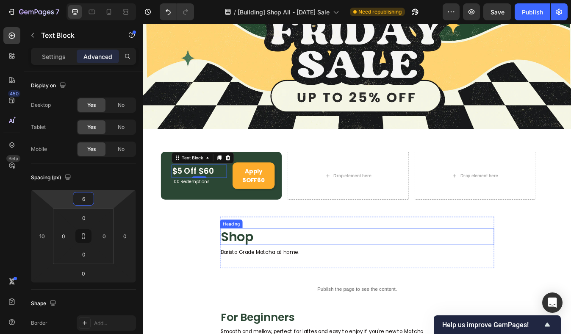
click at [352, 281] on h2 "Shop" at bounding box center [396, 276] width 325 height 20
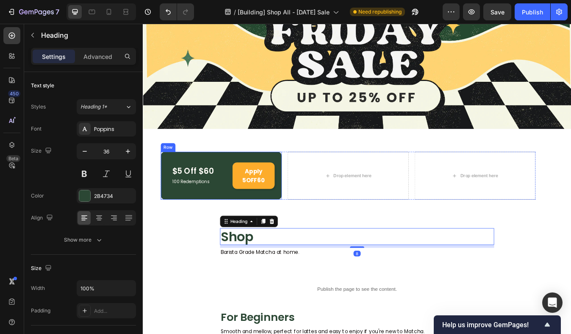
click at [298, 176] on div "$5 Off $60 Text Block 100 Redemptions Text Block Apply 5OFF60 Button Row" at bounding box center [236, 203] width 144 height 57
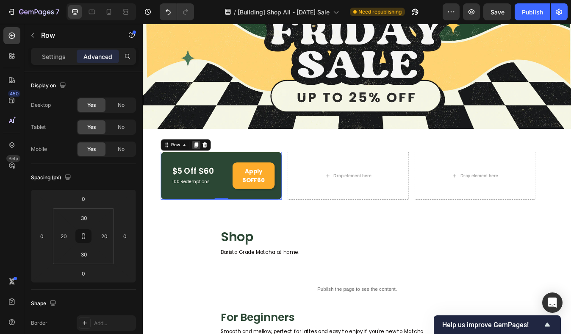
click at [202, 162] on div at bounding box center [206, 167] width 10 height 10
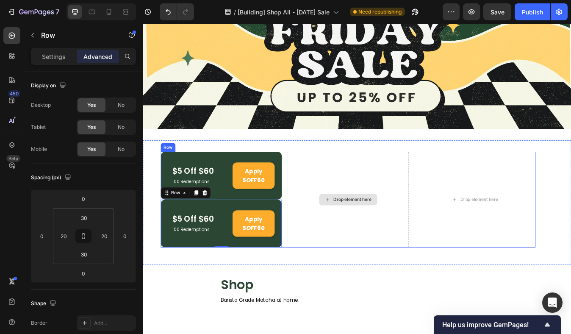
click at [384, 201] on div "Drop element here" at bounding box center [386, 231] width 144 height 113
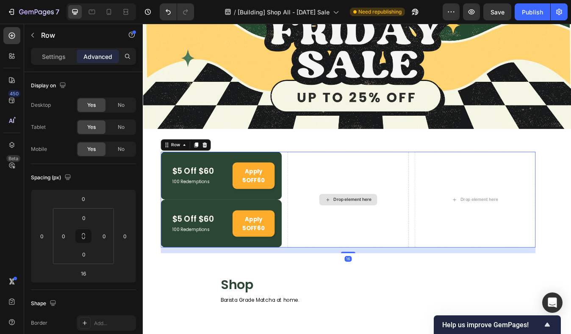
click at [369, 202] on div "Drop element here" at bounding box center [386, 231] width 144 height 113
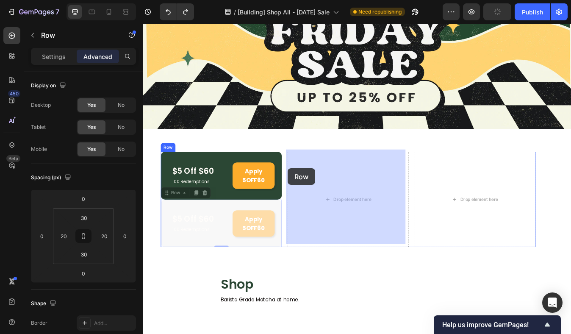
drag, startPoint x: 222, startPoint y: 238, endPoint x: 315, endPoint y: 195, distance: 101.9
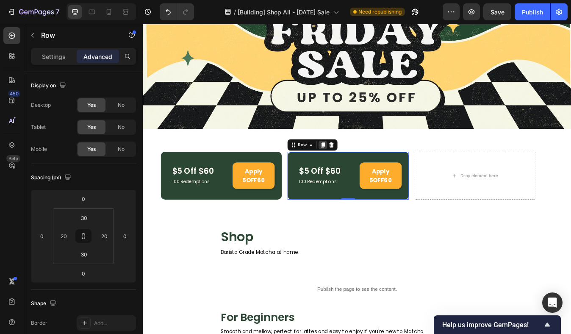
click at [354, 166] on icon at bounding box center [356, 167] width 5 height 6
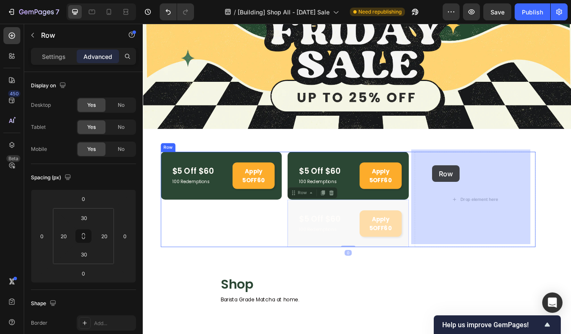
drag, startPoint x: 318, startPoint y: 239, endPoint x: 486, endPoint y: 192, distance: 174.9
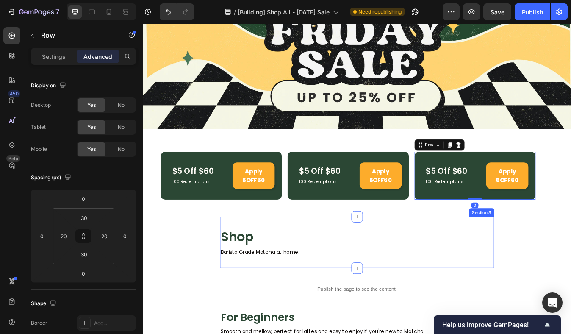
click at [392, 259] on div "Shop Heading Barista Grade Matcha at home. Text Block Section 3" at bounding box center [396, 282] width 325 height 61
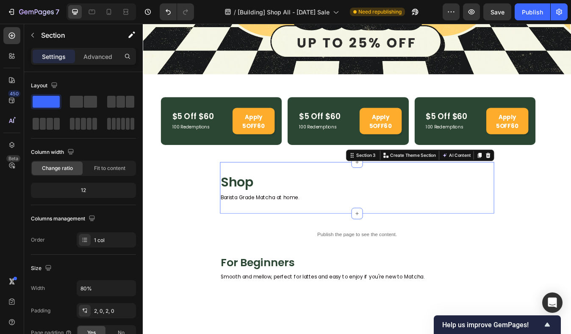
scroll to position [198, 0]
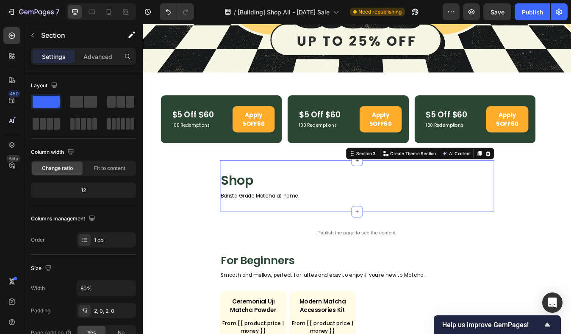
click at [329, 128] on p "$5 Off $60" at bounding box center [360, 131] width 64 height 14
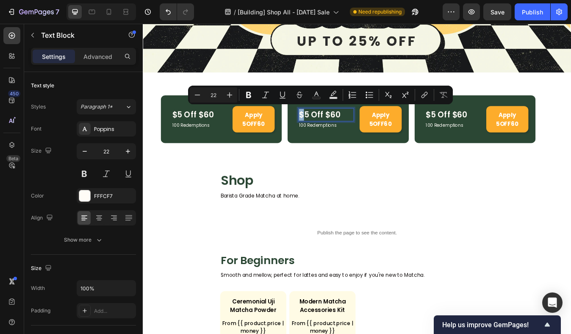
click at [335, 128] on p "$5 Off $60" at bounding box center [360, 131] width 64 height 14
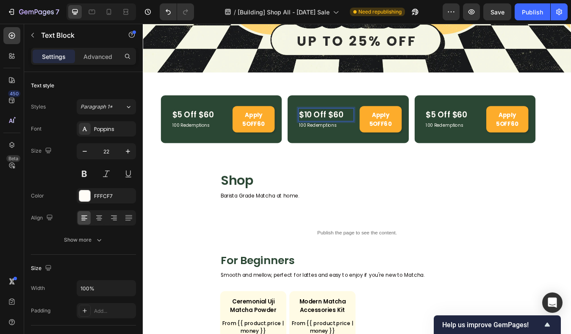
click at [361, 130] on p "$10 Off $60" at bounding box center [360, 131] width 64 height 14
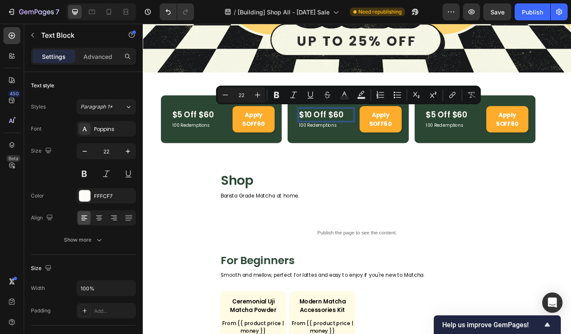
click at [371, 130] on p "$10 Off $60" at bounding box center [360, 131] width 64 height 14
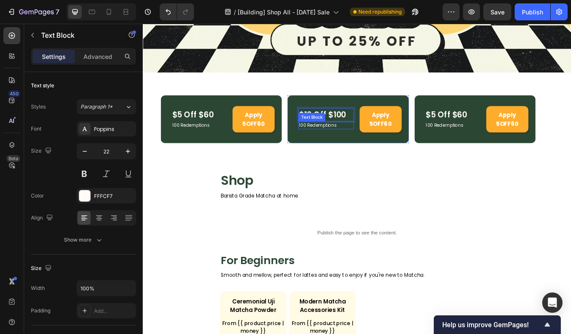
click at [360, 143] on p "100 Redemptions" at bounding box center [360, 144] width 64 height 8
click at [529, 13] on div "Publish" at bounding box center [532, 12] width 21 height 9
click at [505, 124] on p "$5 Off $60" at bounding box center [510, 131] width 64 height 14
click at [483, 131] on p "$5 Off $60" at bounding box center [510, 131] width 64 height 14
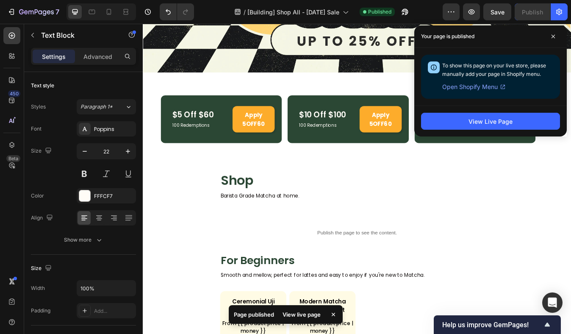
click at [460, 110] on div "View Live Page" at bounding box center [490, 120] width 152 height 31
click at [552, 37] on icon at bounding box center [553, 36] width 4 height 4
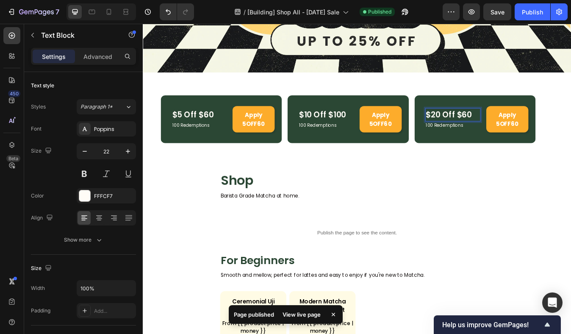
click at [521, 129] on p "$20 Off $60" at bounding box center [510, 131] width 64 height 14
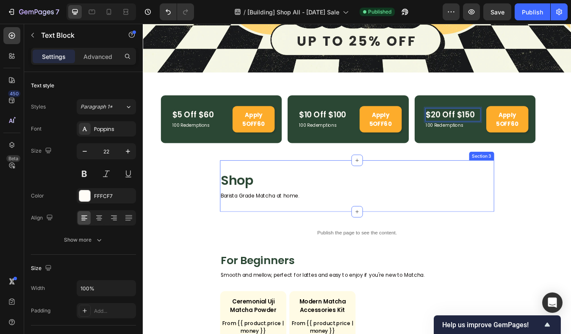
click at [478, 218] on div "Shop Heading Barista Grade Matcha at home. Text Block" at bounding box center [396, 216] width 325 height 34
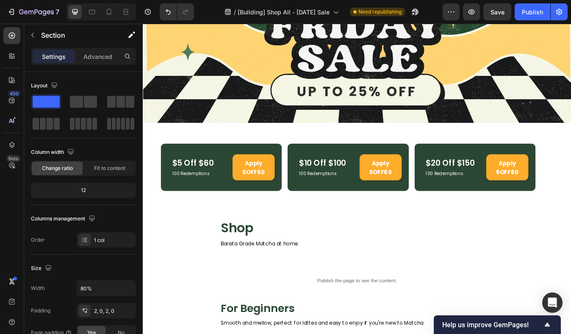
scroll to position [134, 0]
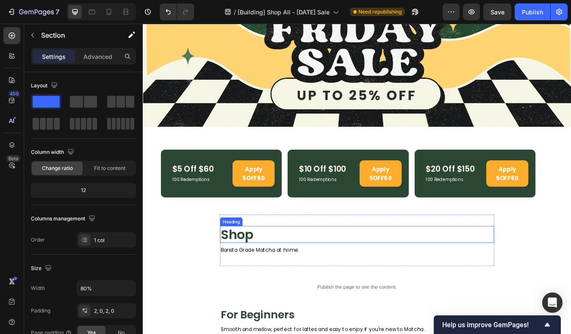
click at [260, 269] on h2 "Shop" at bounding box center [396, 273] width 325 height 20
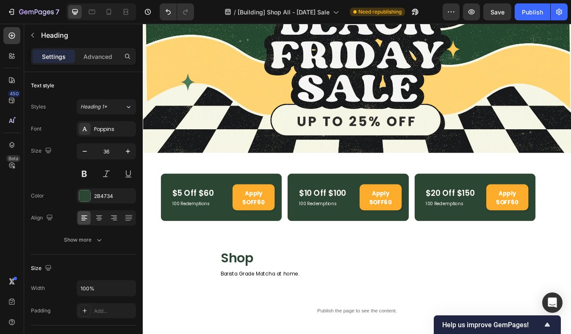
scroll to position [204, 0]
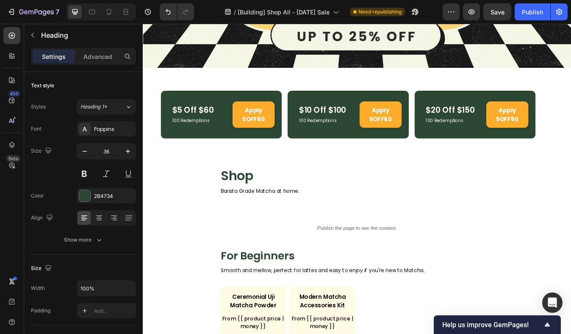
click at [265, 202] on h2 "Shop" at bounding box center [396, 203] width 325 height 20
click at [246, 202] on p "Shop" at bounding box center [396, 203] width 323 height 18
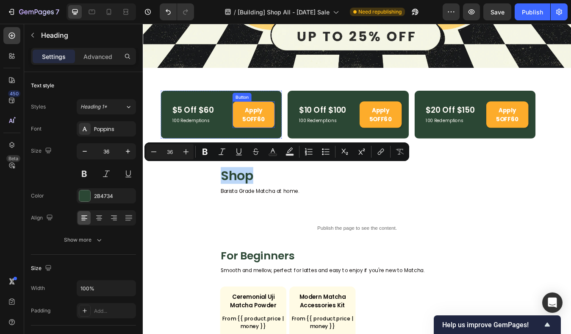
click at [295, 117] on link "Apply 5OFF60" at bounding box center [274, 131] width 50 height 31
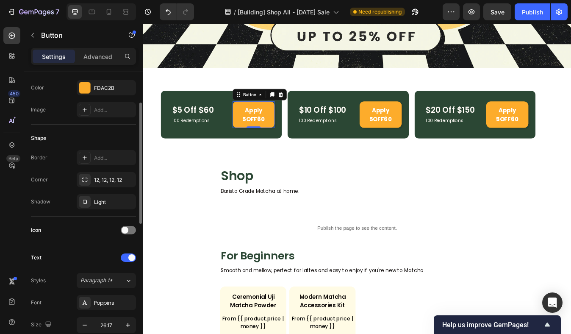
scroll to position [121, 0]
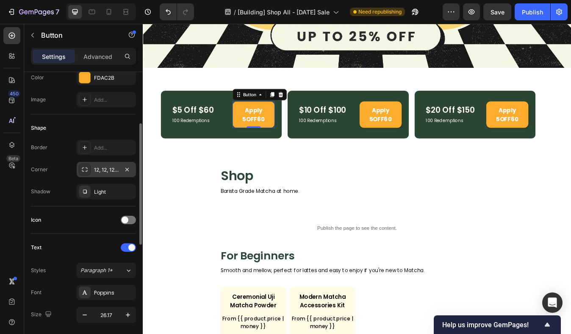
click at [108, 166] on div "12, 12, 12, 12" at bounding box center [106, 170] width 25 height 8
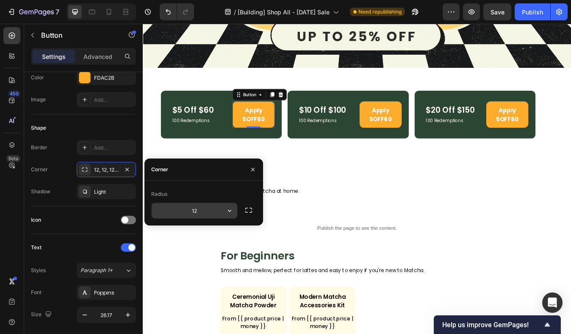
click at [200, 211] on input "12" at bounding box center [195, 210] width 86 height 15
type input "2"
type input "3"
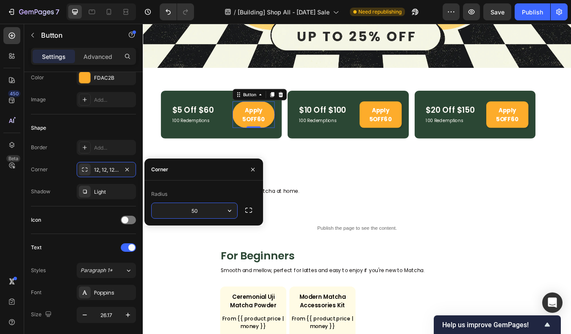
type input "5"
type input "100"
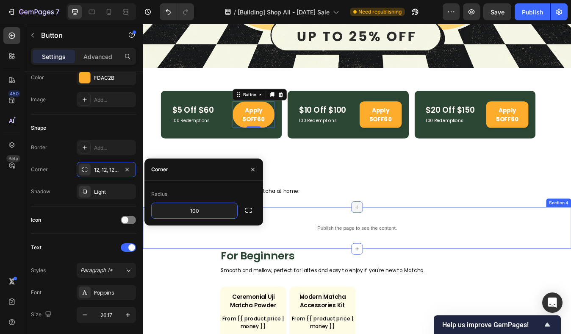
click at [390, 237] on div at bounding box center [397, 241] width 14 height 14
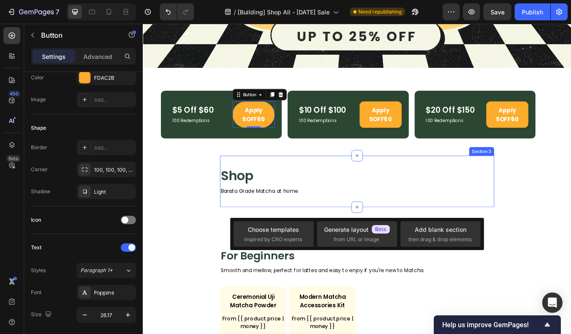
click at [307, 190] on div "Shop Heading Barista Grade Matcha at home. Text Block Section 3" at bounding box center [396, 210] width 325 height 61
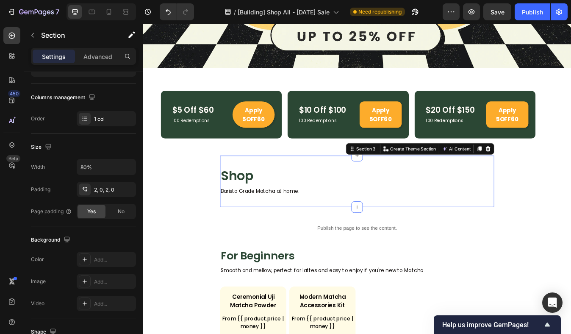
scroll to position [0, 0]
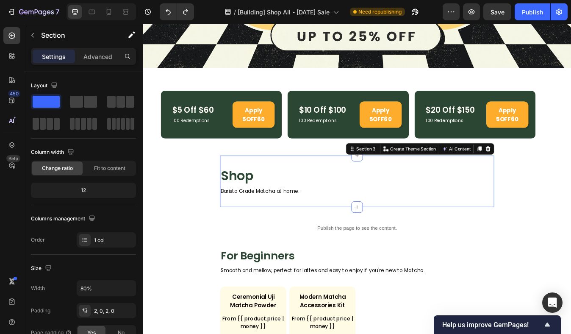
click at [210, 201] on section "Shop Heading Barista Grade Matcha at home. Text Block Section 3 Create Theme Se…" at bounding box center [397, 210] width 420 height 61
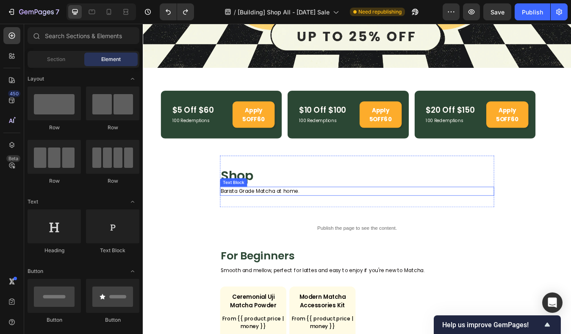
click at [273, 218] on p "Barista Grade Matcha at home." at bounding box center [396, 222] width 323 height 9
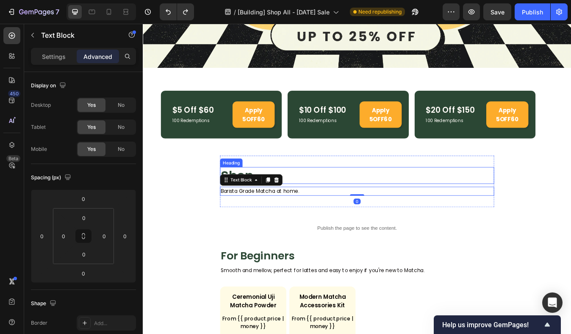
click at [352, 196] on p "Shop" at bounding box center [396, 203] width 323 height 18
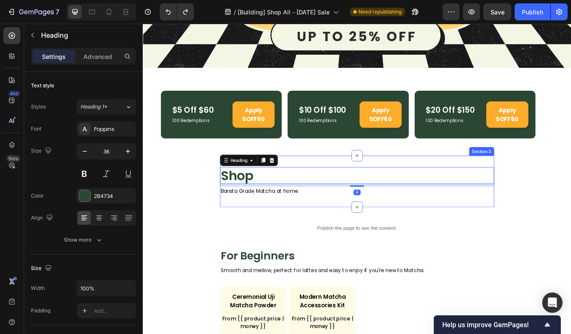
click at [360, 181] on div "Shop Heading 8 Barista Grade Matcha at home. Text Block Section 3" at bounding box center [396, 210] width 325 height 61
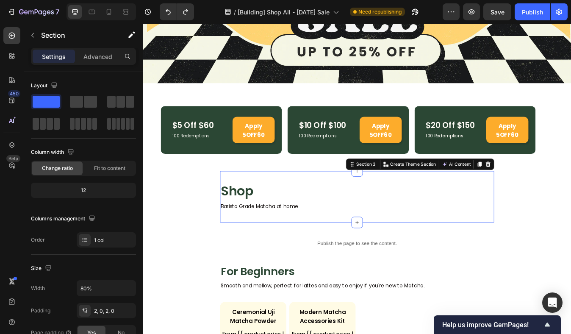
scroll to position [180, 0]
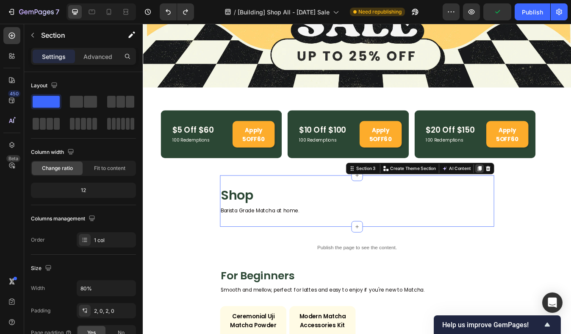
click at [539, 192] on icon at bounding box center [541, 195] width 7 height 7
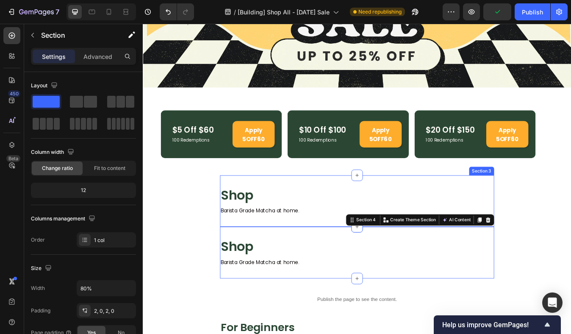
scroll to position [140, 0]
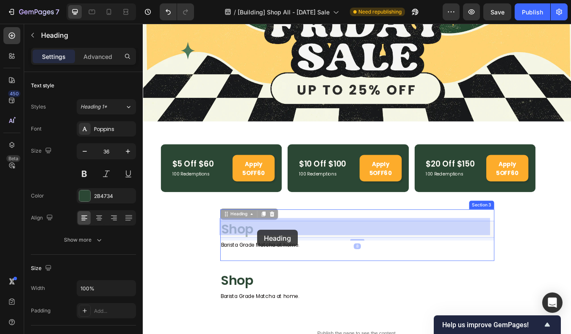
drag, startPoint x: 280, startPoint y: 262, endPoint x: 279, endPoint y: 268, distance: 5.6
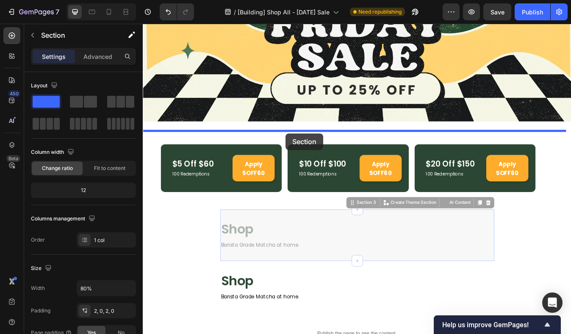
drag, startPoint x: 314, startPoint y: 247, endPoint x: 312, endPoint y: 154, distance: 93.6
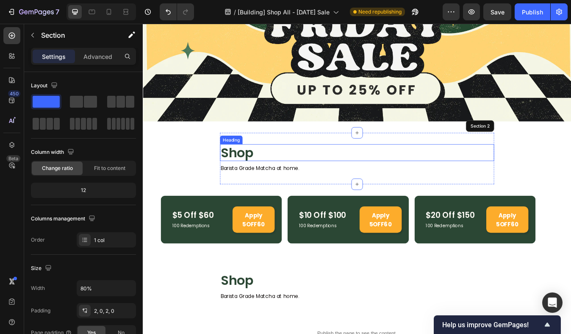
click at [245, 177] on h2 "Shop" at bounding box center [396, 176] width 325 height 20
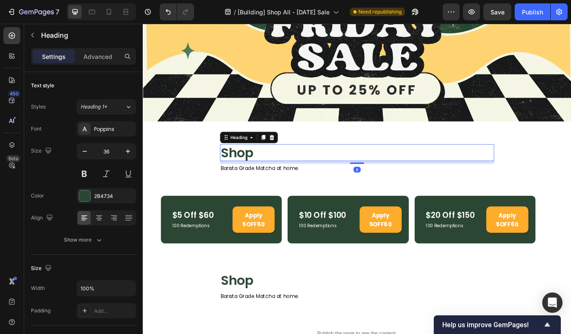
click at [245, 177] on p "Shop" at bounding box center [396, 176] width 323 height 18
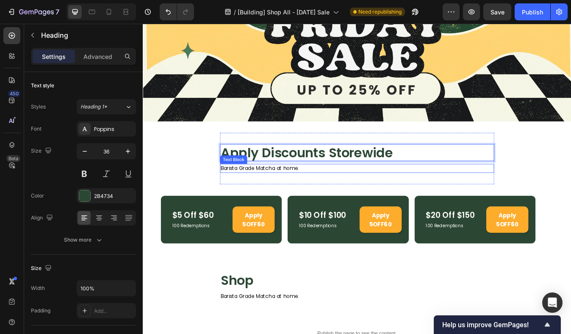
click at [254, 196] on p "Barista Grade Matcha at home." at bounding box center [396, 195] width 323 height 9
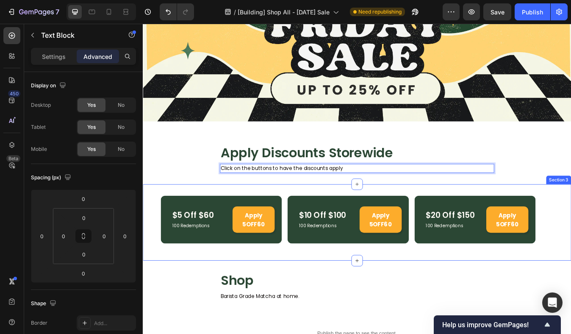
click at [328, 289] on div "$5 Off $60 Text Block 100 Redemptions Text Block Apply 5OFF60 Button Row $10 Of…" at bounding box center [397, 259] width 508 height 91
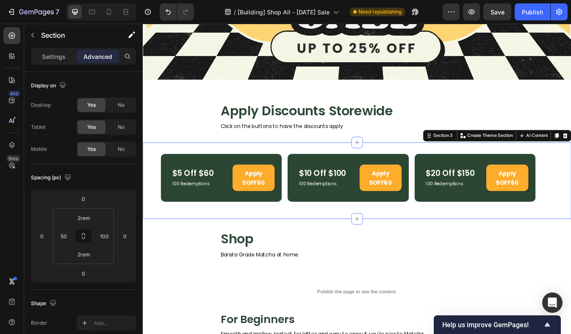
scroll to position [188, 0]
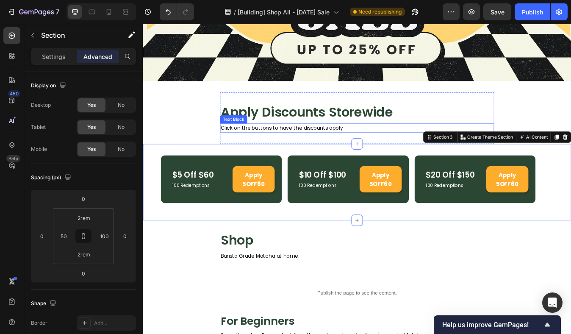
click at [311, 143] on p "Click on the buttons to have the discounts apply" at bounding box center [396, 147] width 323 height 9
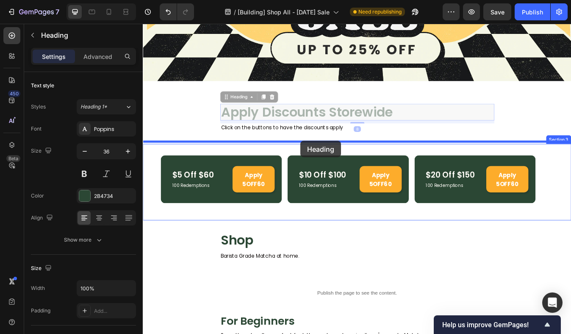
drag, startPoint x: 329, startPoint y: 122, endPoint x: 329, endPoint y: 163, distance: 40.6
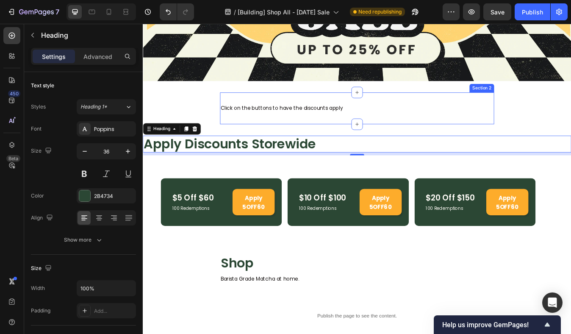
click at [338, 109] on div "Click on the buttons to have the discounts apply Text Block Section 2" at bounding box center [396, 124] width 325 height 38
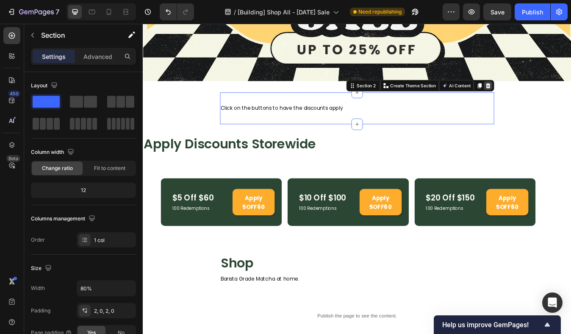
click at [549, 94] on icon at bounding box center [552, 97] width 6 height 6
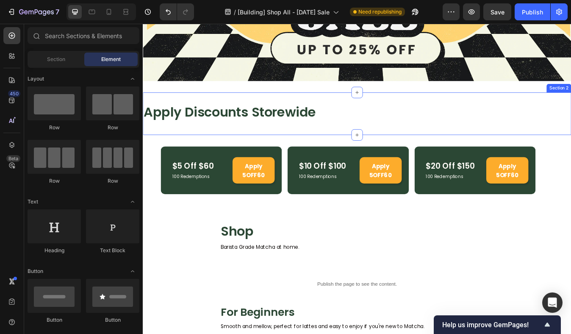
click at [284, 149] on div "Apply Discounts Storewide Heading Section 2" at bounding box center [397, 130] width 508 height 50
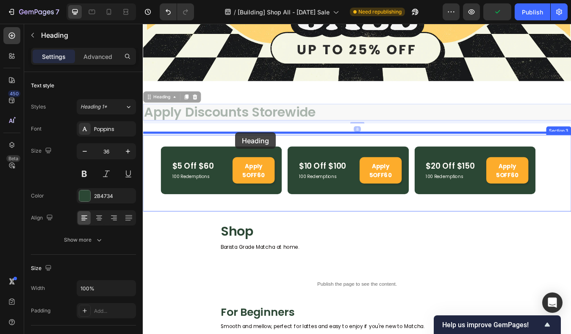
drag, startPoint x: 250, startPoint y: 130, endPoint x: 252, endPoint y: 154, distance: 24.2
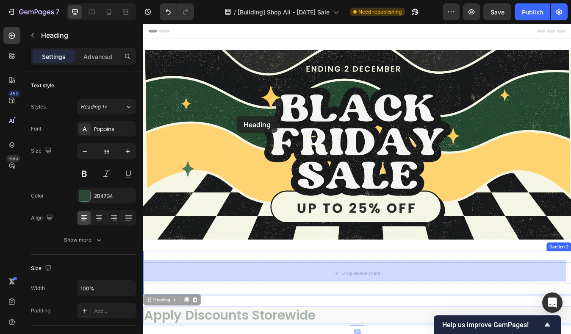
scroll to position [188, 0]
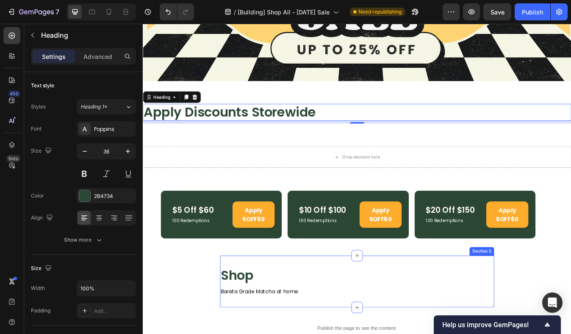
click at [290, 300] on div "Shop Heading Barista Grade Matcha at home. Text Block Section 5" at bounding box center [396, 328] width 325 height 61
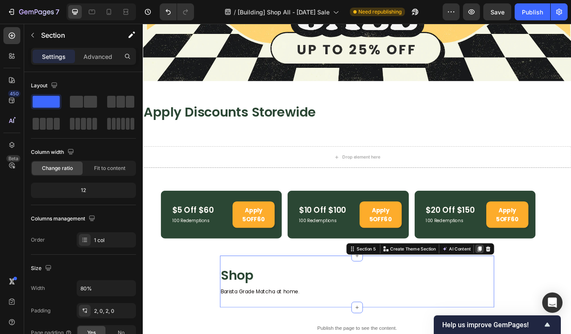
click at [540, 288] on icon at bounding box center [542, 291] width 5 height 6
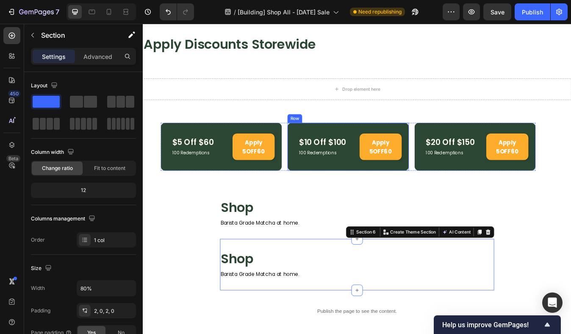
scroll to position [257, 0]
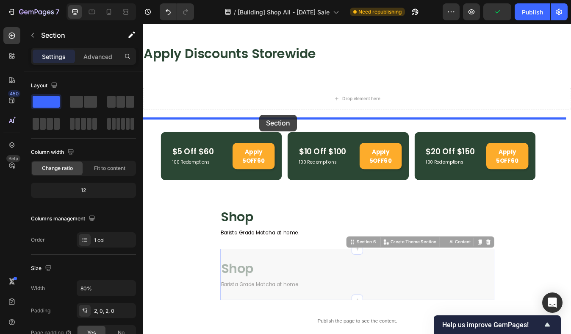
drag, startPoint x: 294, startPoint y: 293, endPoint x: 281, endPoint y: 132, distance: 161.4
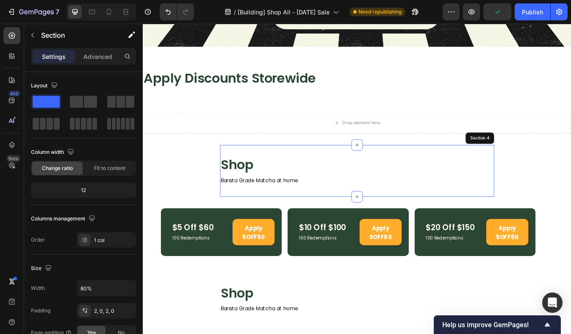
scroll to position [217, 0]
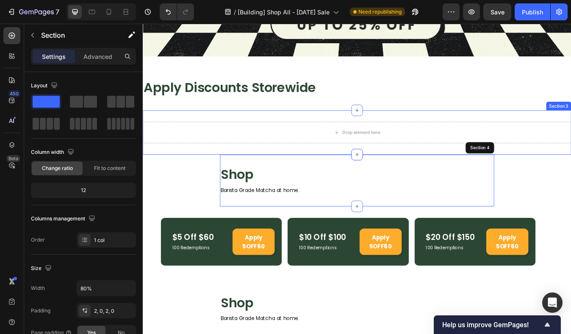
click at [284, 128] on div "Drop element here Section 3" at bounding box center [397, 152] width 508 height 52
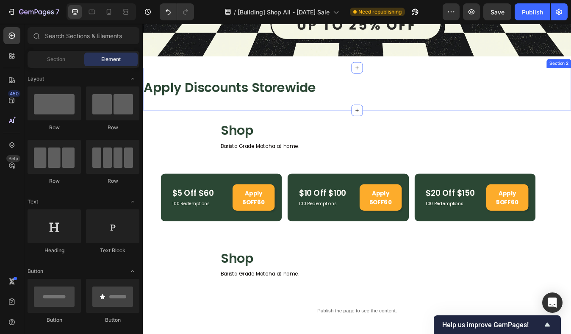
click at [570, 79] on div "Apply Discounts Storewide Heading Section 2" at bounding box center [397, 101] width 508 height 50
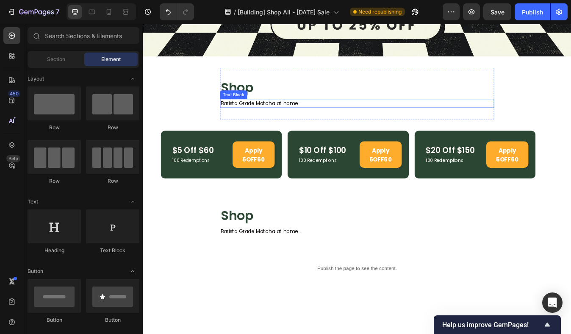
click at [295, 115] on p "Barista Grade Matcha at home." at bounding box center [396, 117] width 323 height 9
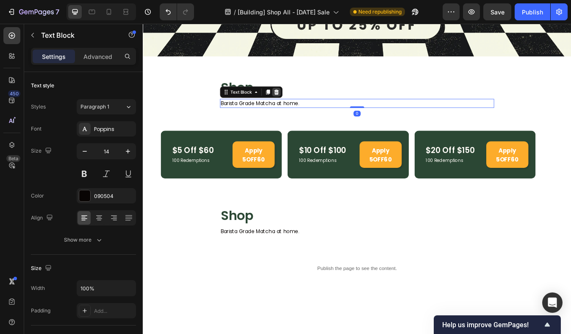
click at [304, 102] on div at bounding box center [301, 104] width 10 height 10
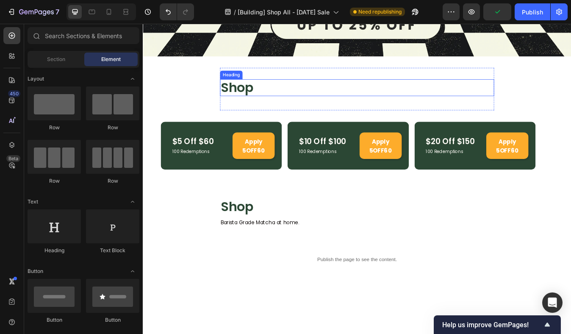
click at [258, 94] on h2 "Shop" at bounding box center [396, 99] width 325 height 20
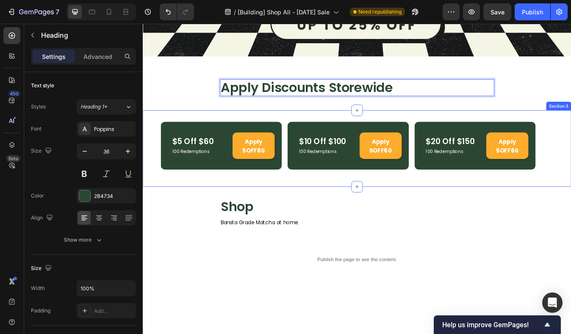
click at [370, 206] on div "$5 Off $60 Text Block 100 Redemptions Text Block Apply 5OFF60 Button Row $10 Of…" at bounding box center [397, 171] width 508 height 91
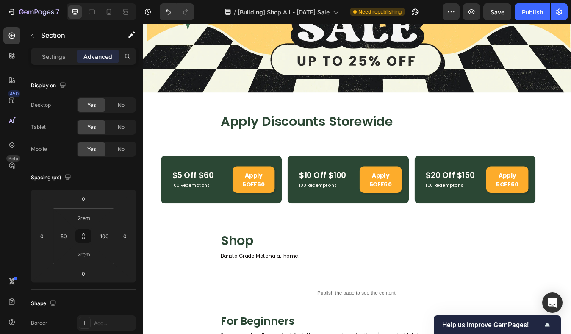
scroll to position [174, 0]
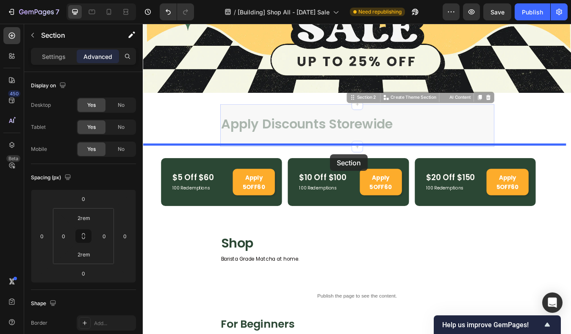
drag, startPoint x: 378, startPoint y: 124, endPoint x: 365, endPoint y: 179, distance: 56.6
drag, startPoint x: 375, startPoint y: 121, endPoint x: 484, endPoint y: 173, distance: 120.3
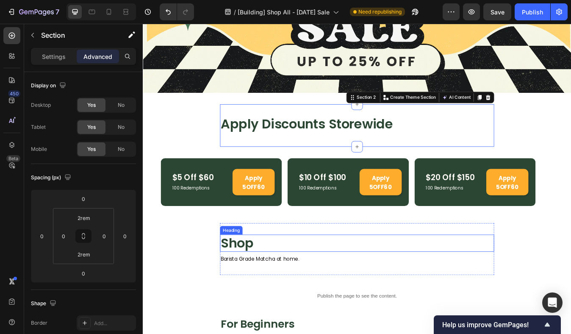
click at [470, 273] on h2 "Shop" at bounding box center [396, 283] width 325 height 20
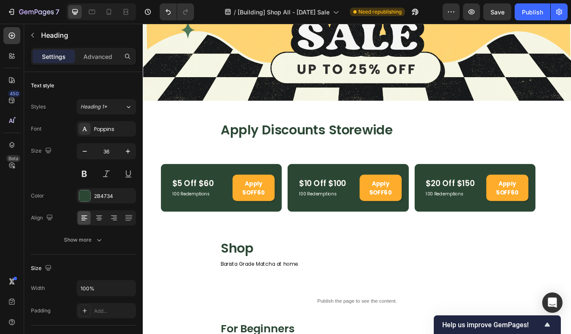
scroll to position [205, 0]
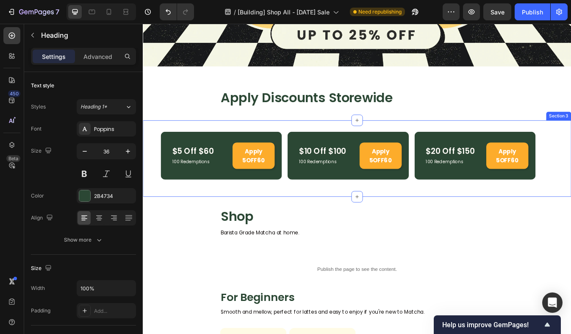
click at [451, 143] on div "$5 Off $60 Text Block 100 Redemptions Text Block Apply 5OFF60 Button Row $10 Of…" at bounding box center [397, 183] width 508 height 91
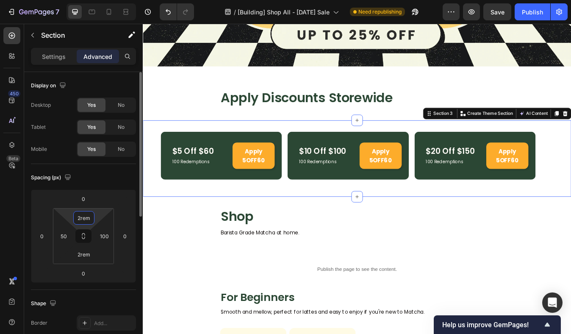
click at [84, 215] on input "2rem" at bounding box center [83, 217] width 17 height 13
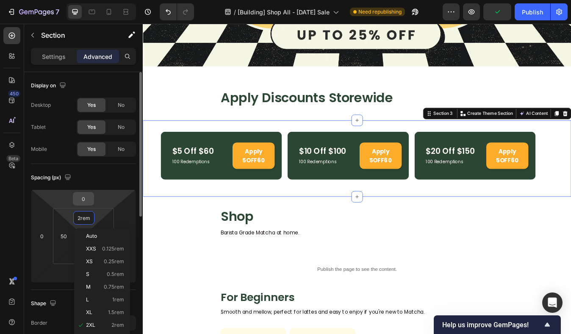
click at [89, 199] on input "0" at bounding box center [83, 198] width 17 height 13
type input "2"
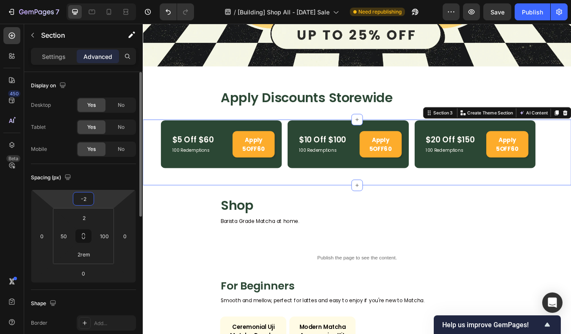
type input "-20"
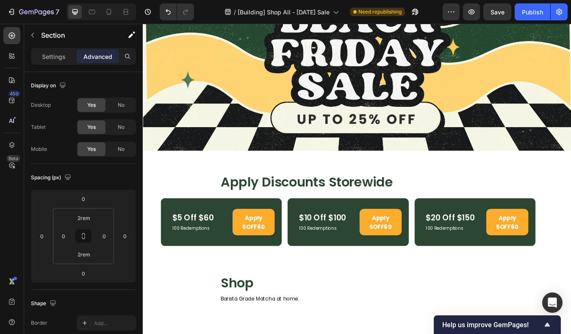
scroll to position [112, 0]
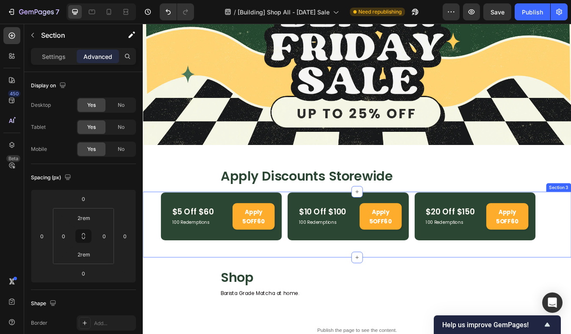
click at [570, 223] on div "$5 Off $60 Text Block 100 Redemptions Text Block Apply 5OFF60 Button Row $10 Of…" at bounding box center [397, 262] width 508 height 78
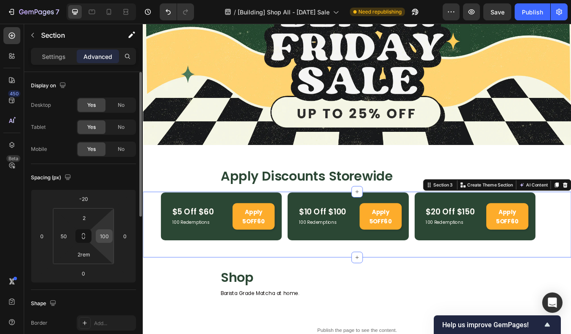
click at [106, 235] on input "100" at bounding box center [104, 235] width 13 height 13
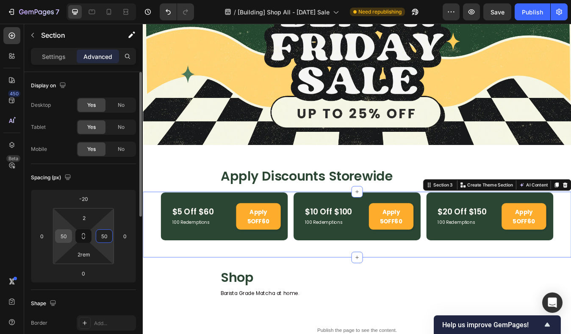
type input "50"
click at [58, 237] on input "50" at bounding box center [63, 235] width 13 height 13
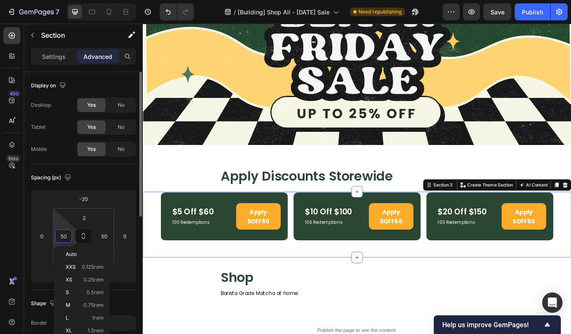
click at [58, 237] on input "50" at bounding box center [63, 235] width 13 height 13
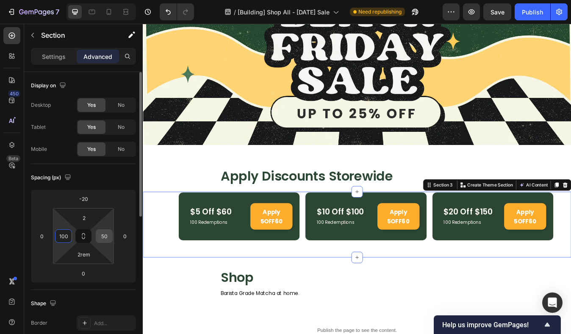
type input "100"
click at [102, 238] on input "50" at bounding box center [104, 235] width 13 height 13
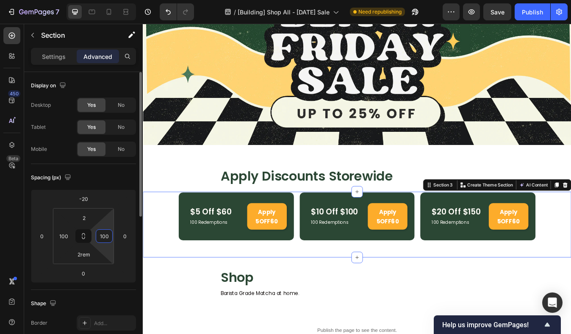
click at [102, 238] on input "100" at bounding box center [104, 235] width 13 height 13
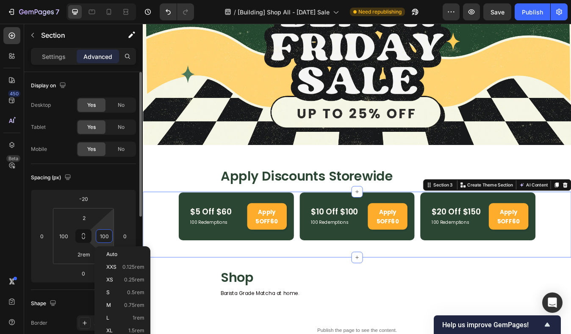
click at [102, 238] on input "100" at bounding box center [104, 235] width 13 height 13
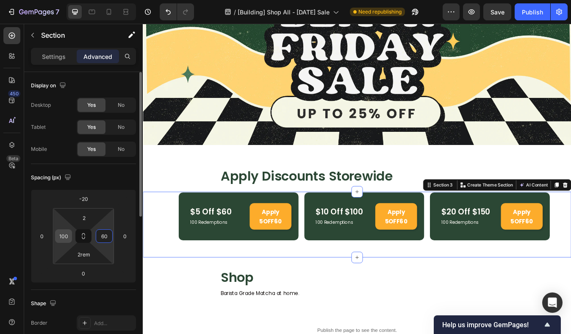
type input "60"
click at [65, 235] on input "100" at bounding box center [63, 235] width 13 height 13
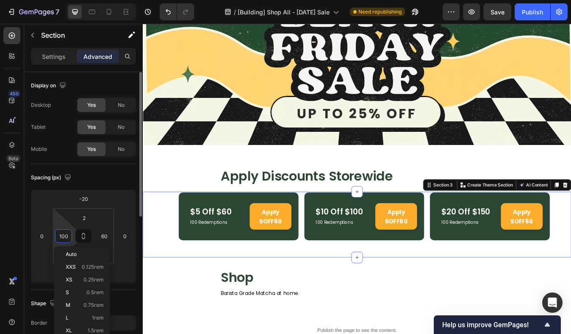
click at [65, 235] on input "100" at bounding box center [63, 235] width 13 height 13
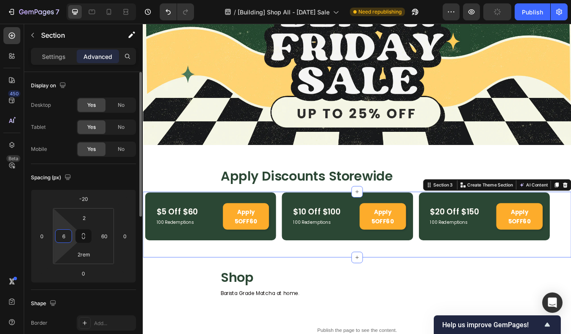
type input "60"
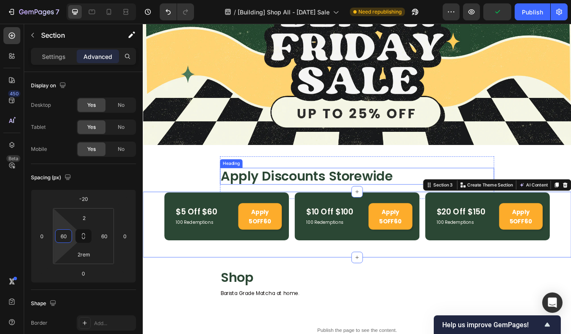
click at [240, 202] on h2 "Apply Discounts Storewide" at bounding box center [396, 204] width 325 height 20
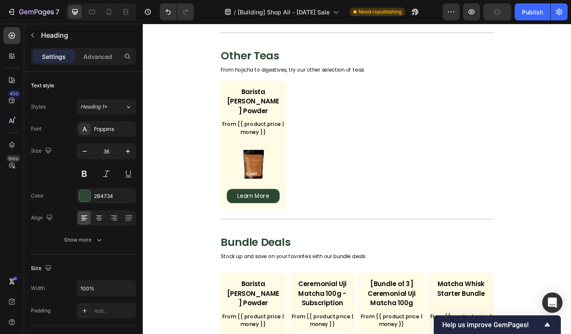
scroll to position [892, 0]
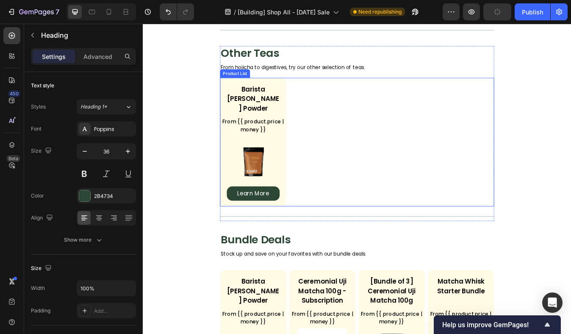
click at [420, 154] on div "Barista Uji Hojicha Powder Product Title From {{ product.price | money }} Custo…" at bounding box center [396, 164] width 325 height 152
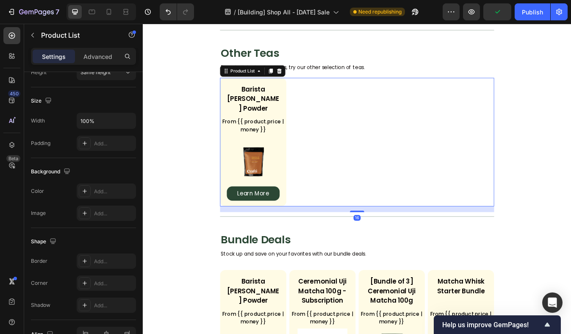
scroll to position [314, 0]
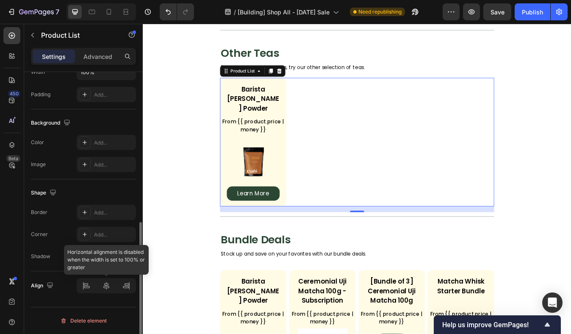
click at [110, 283] on div at bounding box center [106, 285] width 59 height 15
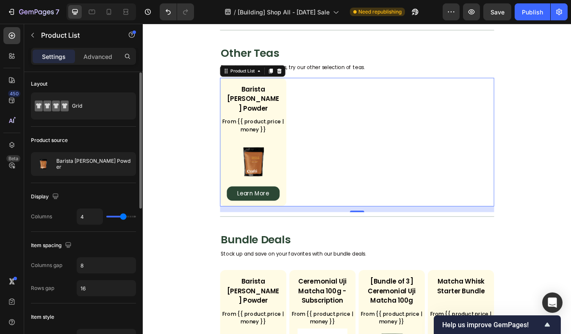
scroll to position [0, 0]
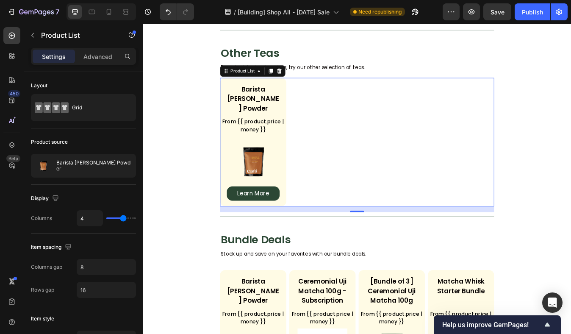
click at [570, 98] on section "Other Teas Heading From hojicha to digestives, try our other selection of teas.…" at bounding box center [397, 153] width 420 height 207
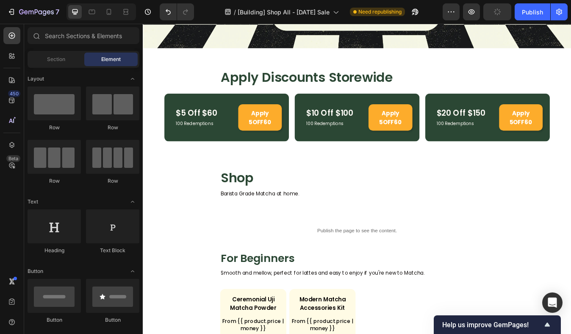
scroll to position [221, 0]
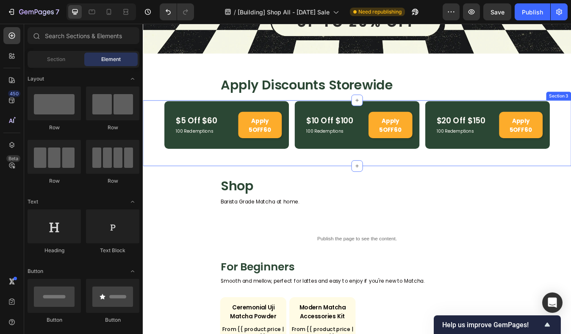
click at [570, 171] on div "$5 Off $60 Text Block 100 Redemptions Text Block Apply 5OFF60 Button Row $10 Of…" at bounding box center [396, 147] width 457 height 64
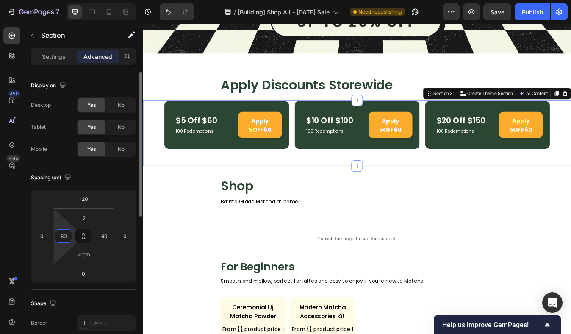
click at [66, 236] on input "60" at bounding box center [63, 235] width 13 height 13
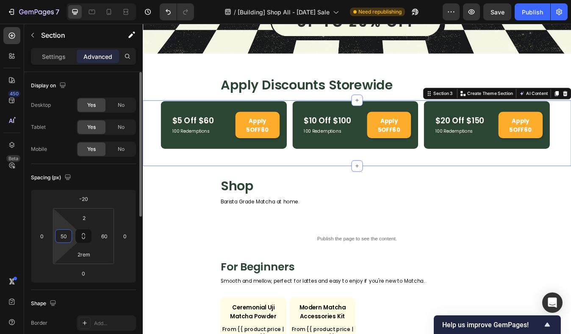
type input "5"
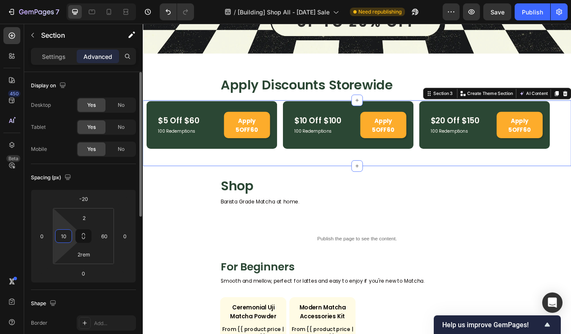
type input "100"
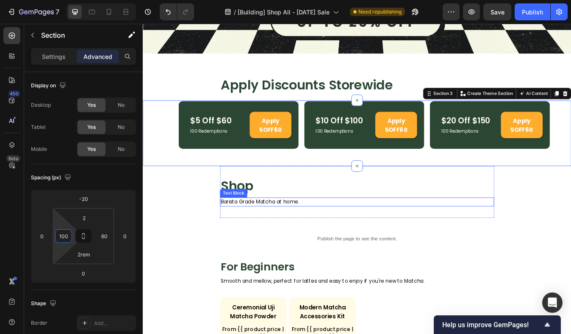
click at [277, 234] on p "Barista Grade Matcha at home." at bounding box center [396, 234] width 323 height 9
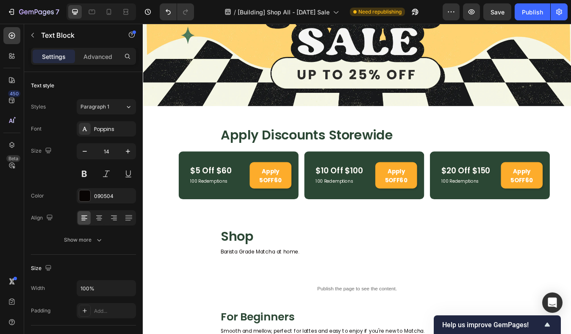
scroll to position [87, 0]
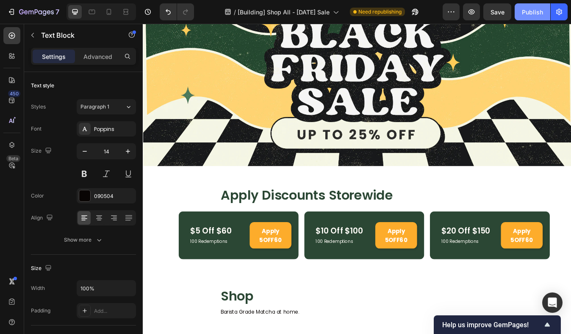
click at [532, 10] on div "Publish" at bounding box center [532, 12] width 21 height 9
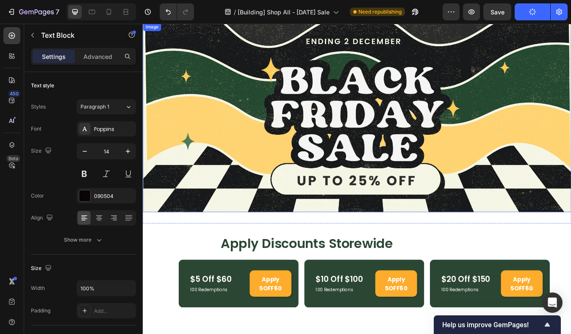
scroll to position [0, 0]
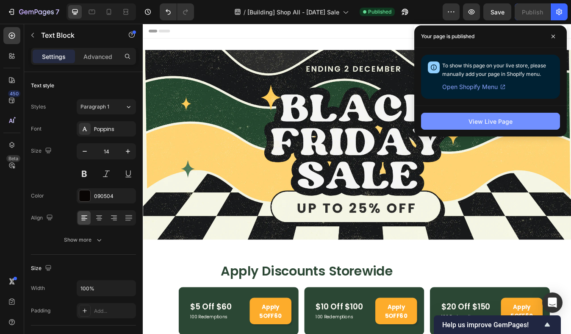
click at [472, 124] on div "View Live Page" at bounding box center [490, 121] width 44 height 9
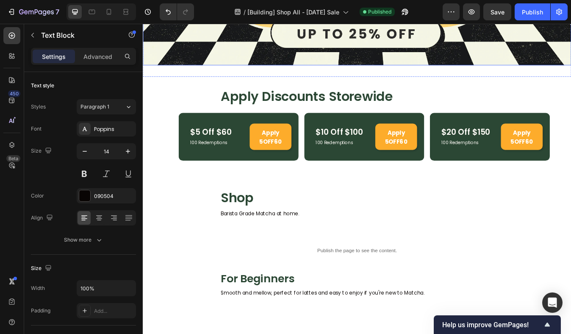
scroll to position [238, 0]
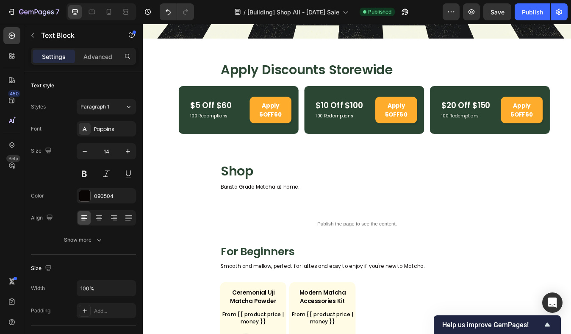
click at [309, 213] on p "Barista Grade Matcha at home." at bounding box center [396, 217] width 323 height 9
click at [347, 213] on p "Barista Grade Matcha at home." at bounding box center [396, 217] width 323 height 9
click at [275, 206] on div "Shop Heading Barista Grade Matcha at home. Text Block" at bounding box center [396, 205] width 325 height 34
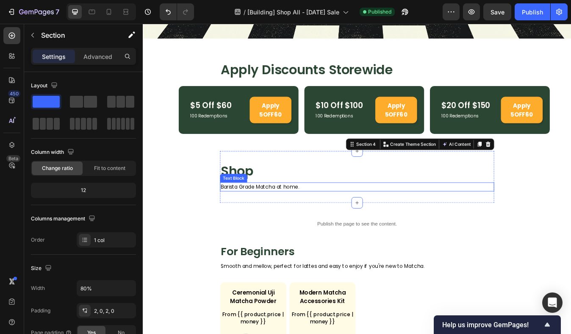
click at [278, 214] on p "Barista Grade Matcha at home." at bounding box center [396, 217] width 323 height 9
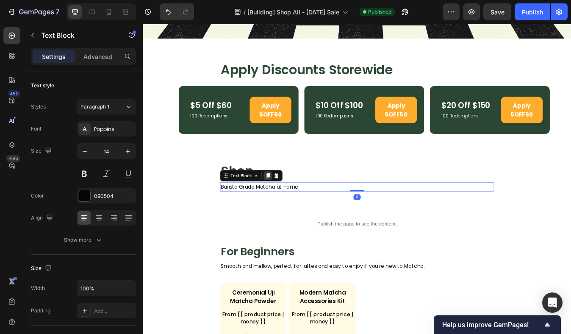
click at [293, 202] on div at bounding box center [291, 204] width 10 height 10
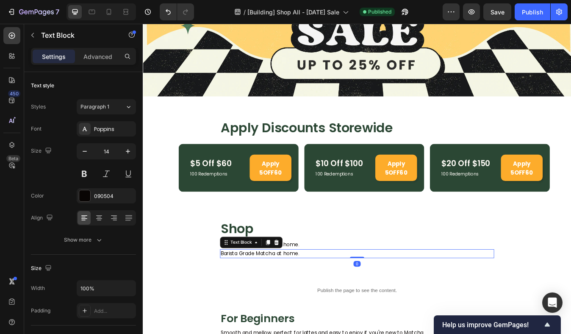
scroll to position [171, 0]
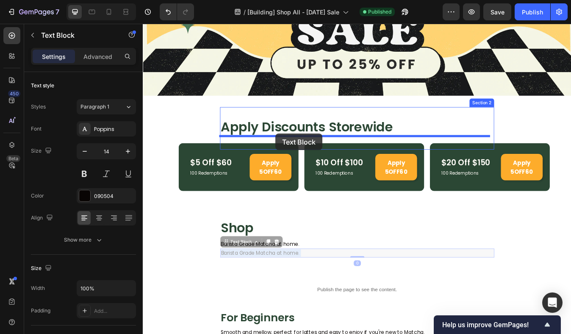
drag, startPoint x: 311, startPoint y: 290, endPoint x: 300, endPoint y: 154, distance: 135.9
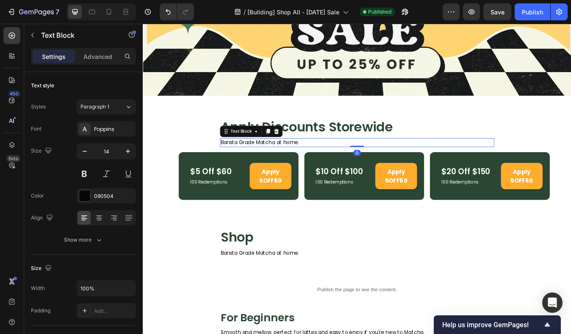
click at [306, 162] on p "Barista Grade Matcha at home." at bounding box center [396, 164] width 323 height 9
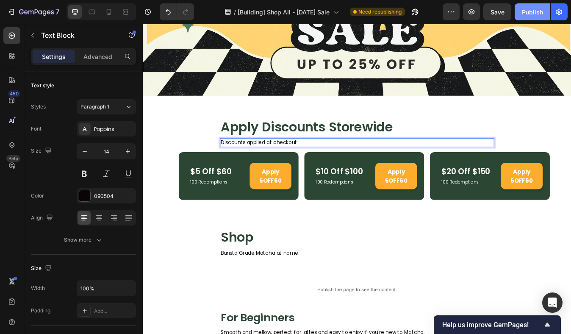
click at [533, 16] on button "Publish" at bounding box center [532, 11] width 36 height 17
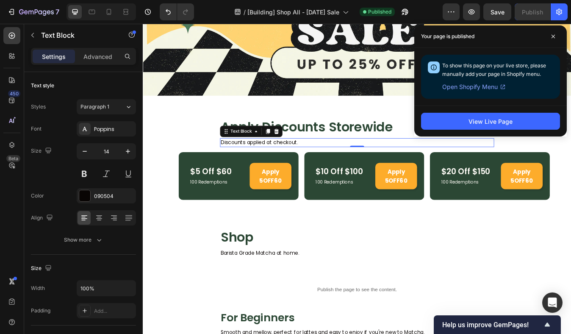
click at [209, 297] on section "Shop Heading Barista Grade Matcha at home. Text Block Section 4" at bounding box center [397, 283] width 420 height 61
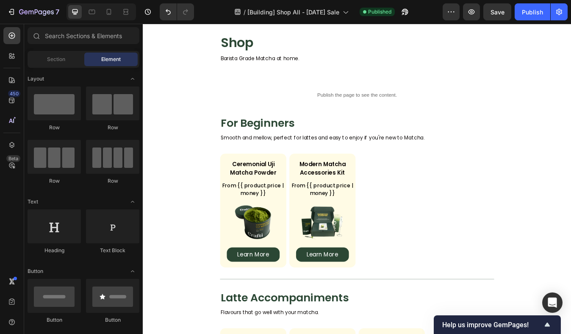
scroll to position [278, 0]
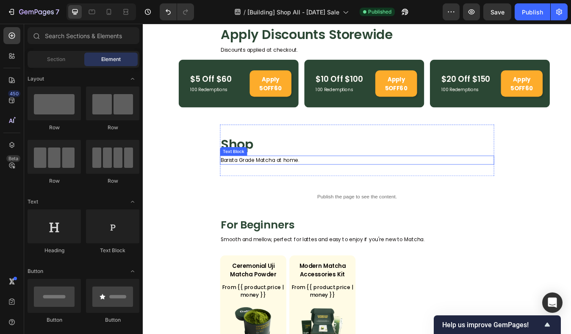
click at [523, 188] on p "Barista Grade Matcha at home." at bounding box center [396, 185] width 323 height 9
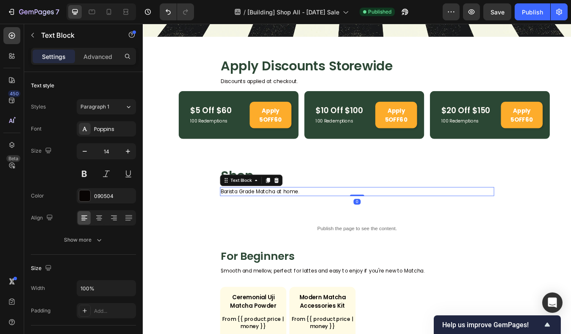
scroll to position [240, 0]
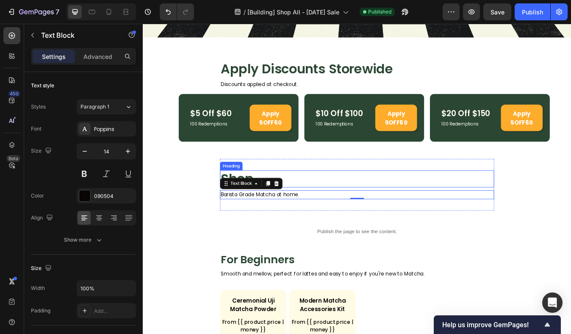
click at [536, 197] on h2 "Shop" at bounding box center [396, 207] width 325 height 20
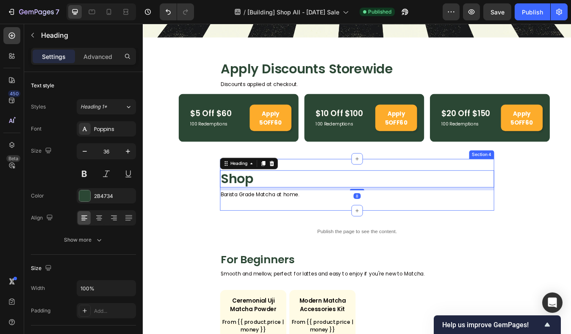
click at [534, 189] on div "Shop Heading 8 Barista Grade Matcha at home. Text Block Section 4" at bounding box center [396, 214] width 325 height 61
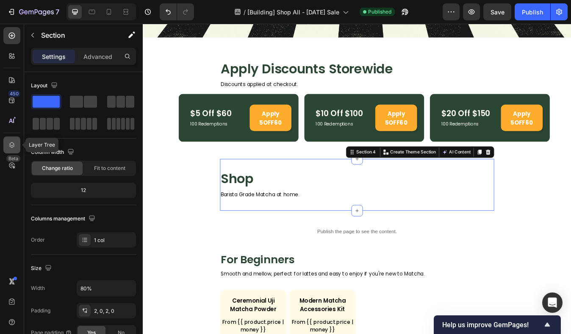
click at [16, 144] on icon at bounding box center [12, 145] width 8 height 8
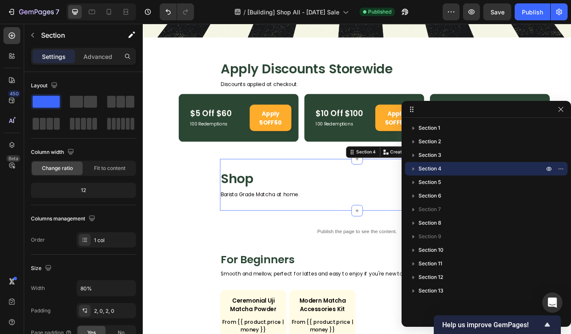
drag, startPoint x: 468, startPoint y: 274, endPoint x: 482, endPoint y: 110, distance: 165.3
click at [547, 167] on icon "button" at bounding box center [548, 168] width 7 height 7
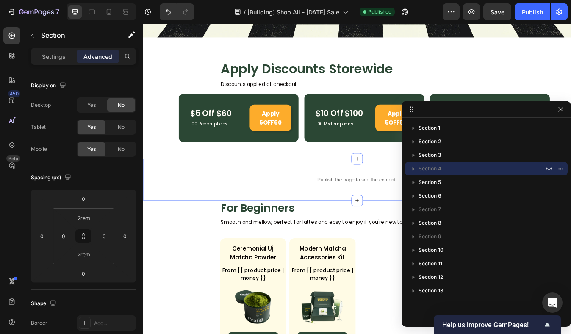
click at [333, 188] on div "Publish the page to see the content. Custom Code Row Section 5" at bounding box center [397, 209] width 508 height 50
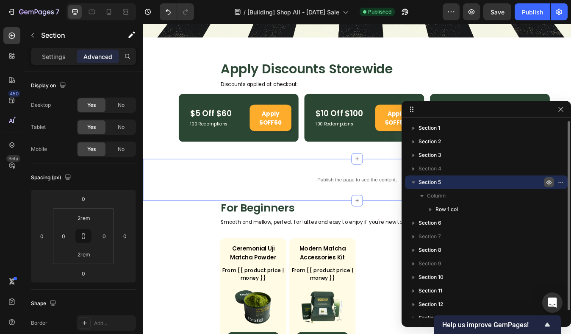
click at [548, 180] on icon "button" at bounding box center [548, 182] width 5 height 4
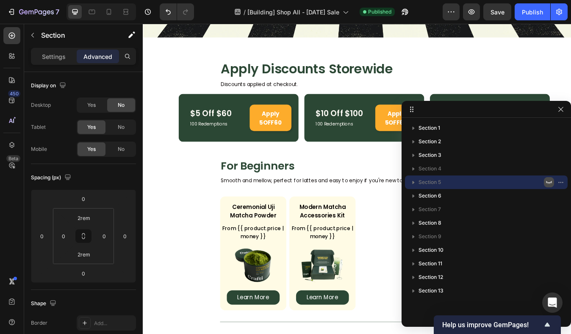
click at [570, 82] on section "Apply Discounts Storewide Heading Discounts applied at checkout. Text Block Sec…" at bounding box center [397, 83] width 420 height 61
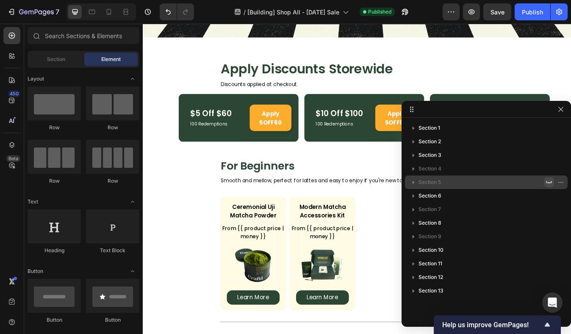
scroll to position [248, 0]
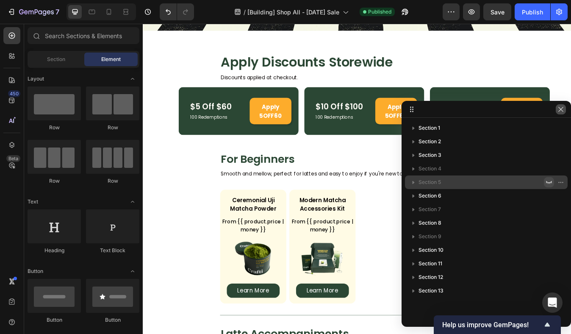
click at [558, 112] on icon "button" at bounding box center [560, 109] width 7 height 7
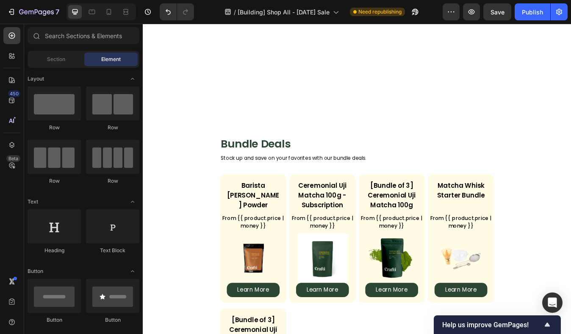
scroll to position [1051, 0]
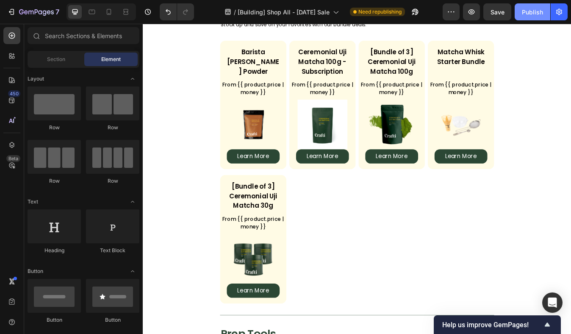
click at [525, 19] on button "Publish" at bounding box center [532, 11] width 36 height 17
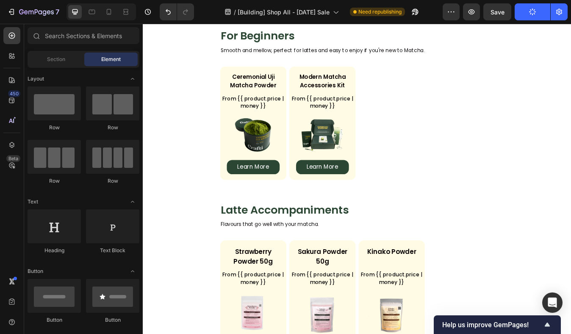
scroll to position [395, 0]
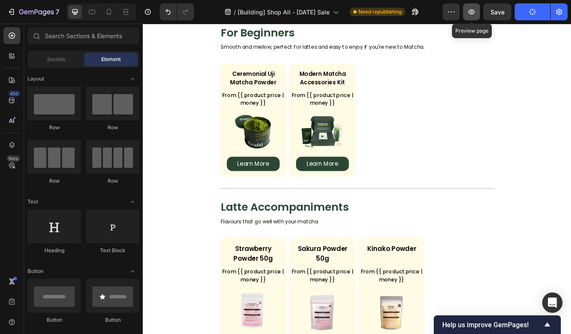
click at [469, 12] on icon "button" at bounding box center [471, 12] width 8 height 8
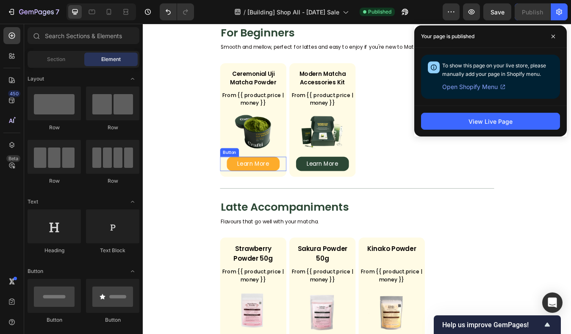
click at [295, 193] on link "Learn More" at bounding box center [273, 189] width 63 height 17
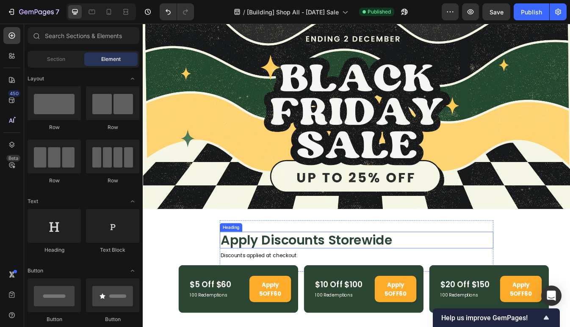
scroll to position [140, 0]
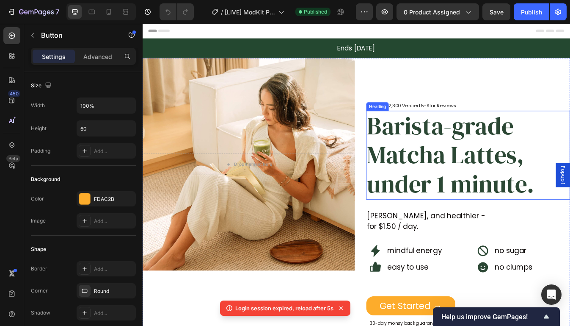
scroll to position [357, 0]
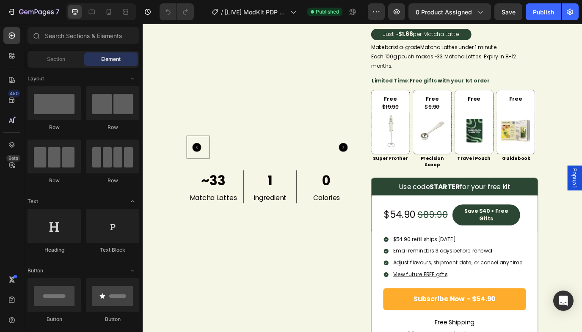
scroll to position [603, 0]
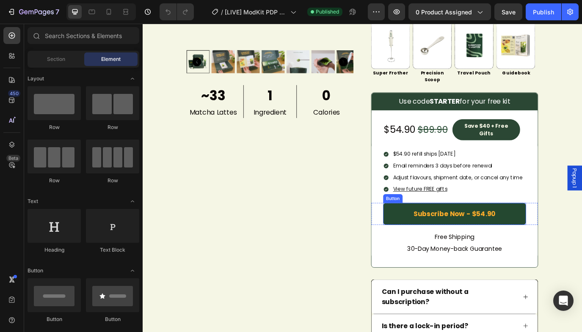
click at [425, 231] on link "Subscribe Now - $54.90" at bounding box center [503, 243] width 165 height 25
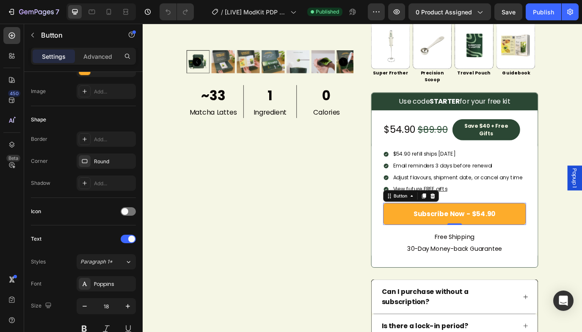
scroll to position [389, 0]
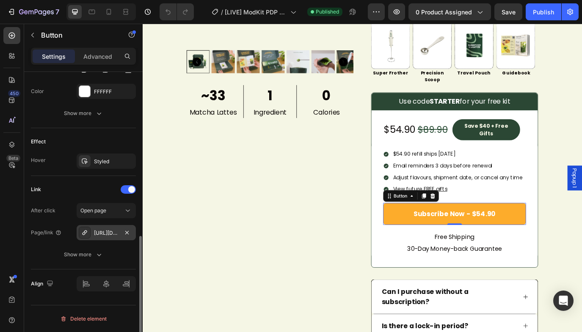
click at [98, 235] on div "[URL][DOMAIN_NAME]" at bounding box center [106, 233] width 25 height 8
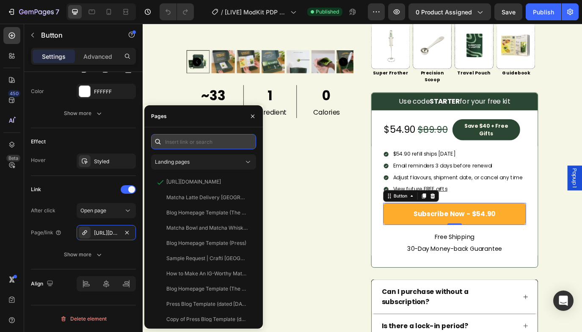
click at [218, 143] on input "text" at bounding box center [203, 141] width 105 height 15
paste input "[URL][DOMAIN_NAME]"
type input "[URL][DOMAIN_NAME]"
paste input "https://craft-tea-fox.myshopify.com/a/loop_subscriptions/checkout/01K6AD3PZ94FV…"
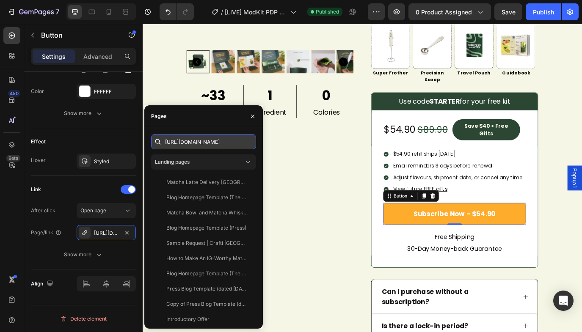
click at [222, 139] on input "https://craft-tea-fox.myshopify.com/a/loop_subscriptions/checkout/01K6AD3PZ94FV…" at bounding box center [203, 141] width 105 height 15
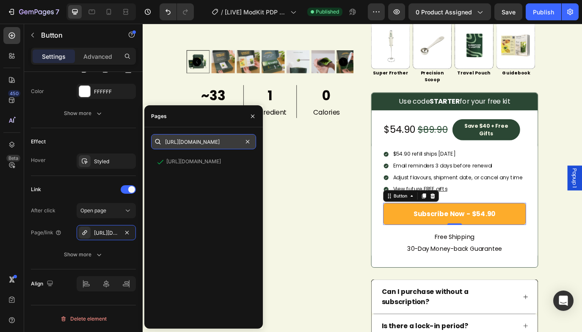
type input "https://craft-tea-fox.myshopify.com/a/loop_subscriptions/checkout/01K6AD3PZ94FV…"
click at [256, 111] on button "button" at bounding box center [253, 117] width 14 height 14
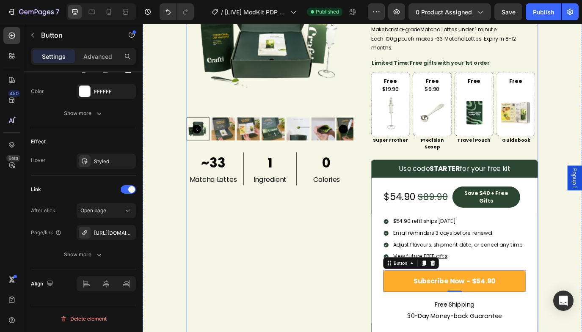
scroll to position [166, 0]
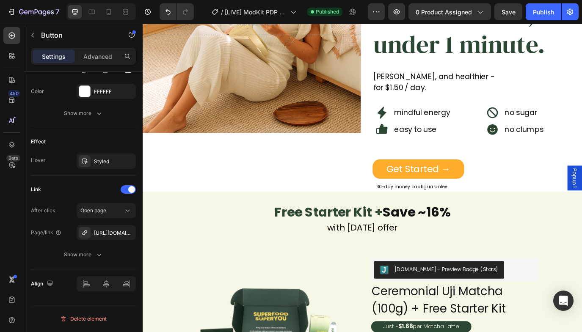
click at [541, 20] on div "7 Version history / [LIVE] ModKit PDP - END Free Gift Strawberry - Jul 28 2025 …" at bounding box center [291, 12] width 582 height 24
click at [544, 15] on div "Publish" at bounding box center [543, 12] width 21 height 9
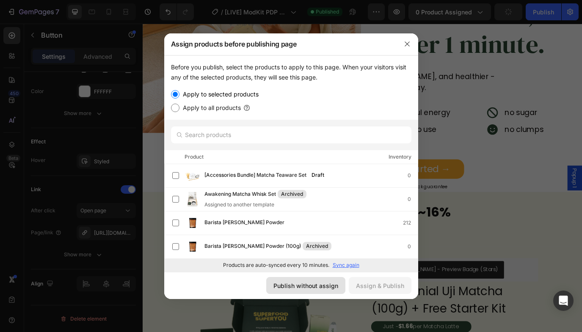
click at [299, 286] on div "Publish without assign" at bounding box center [305, 286] width 65 height 9
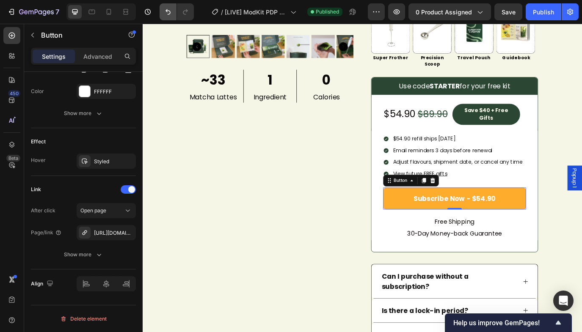
scroll to position [658, 0]
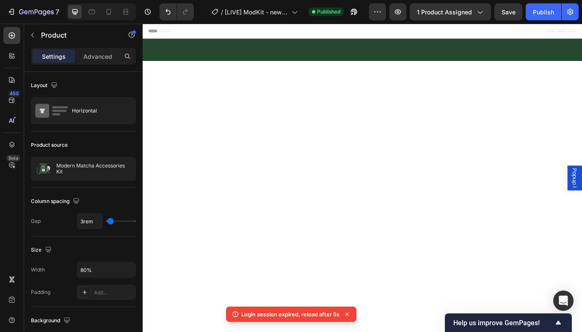
scroll to position [621, 0]
